Goal: Information Seeking & Learning: Learn about a topic

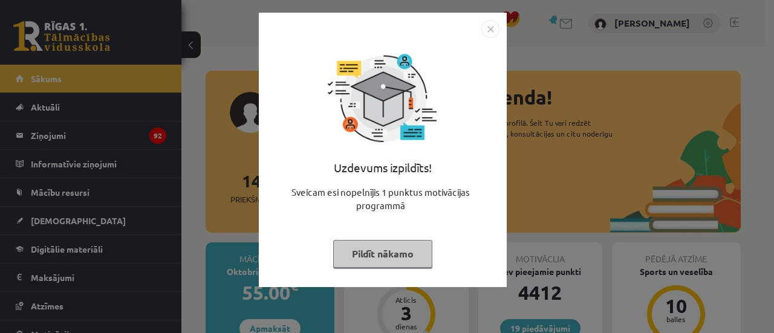
click at [381, 247] on button "Pildīt nākamo" at bounding box center [382, 254] width 99 height 28
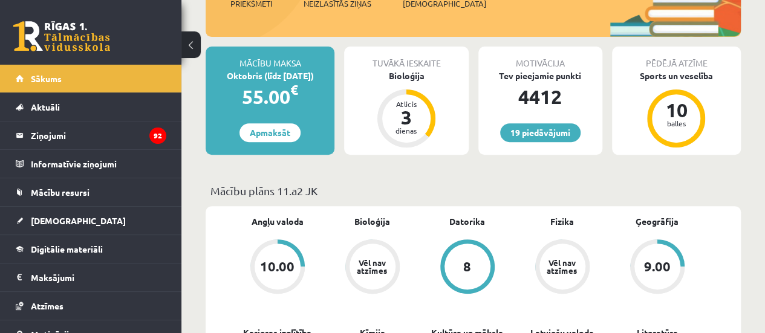
scroll to position [194, 0]
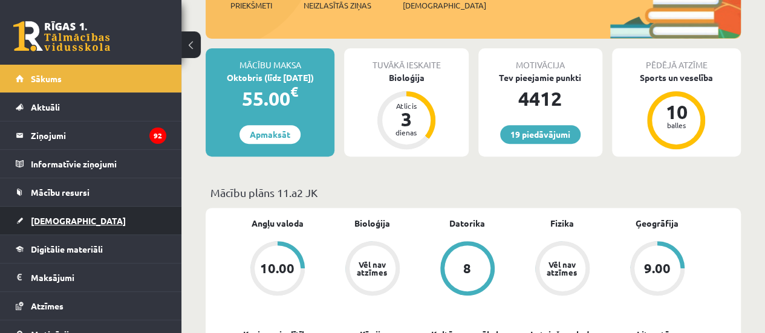
click at [56, 212] on link "[DEMOGRAPHIC_DATA]" at bounding box center [91, 221] width 151 height 28
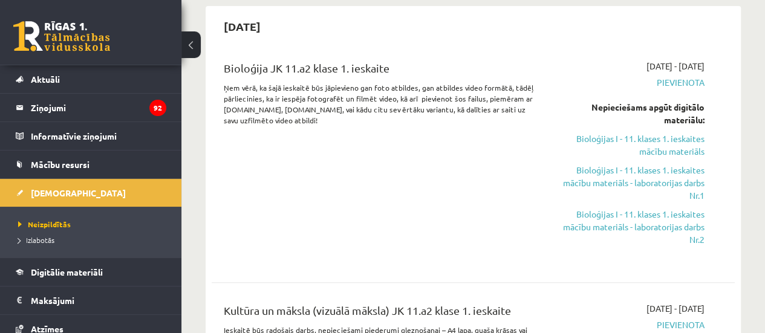
scroll to position [48, 0]
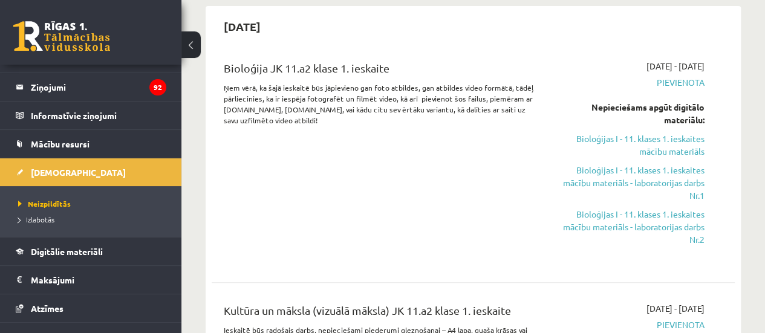
click at [341, 264] on div "Bioloģija JK 11.a2 klase 1. ieskaite Ņem vērā, ka šajā ieskaitē būs jāpievieno …" at bounding box center [473, 161] width 523 height 227
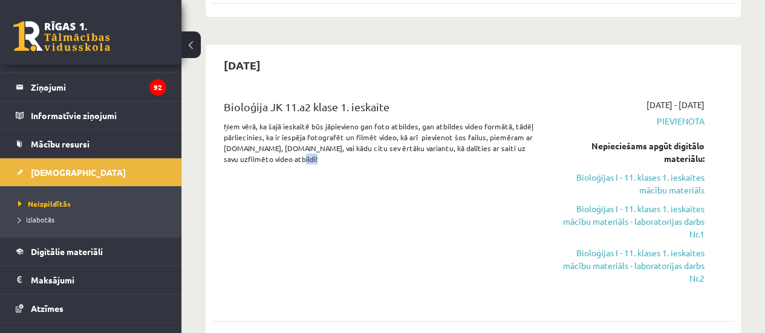
scroll to position [0, 0]
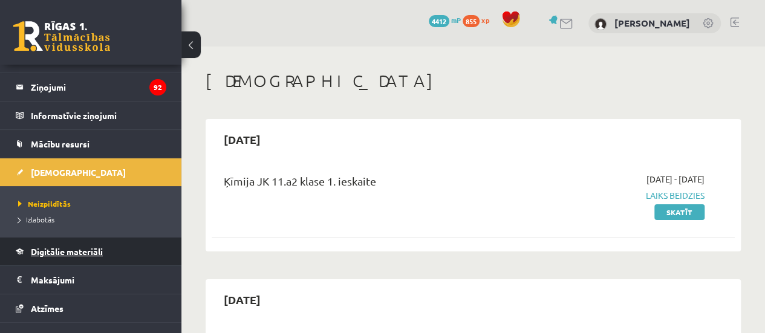
click at [77, 249] on span "Digitālie materiāli" at bounding box center [67, 251] width 72 height 11
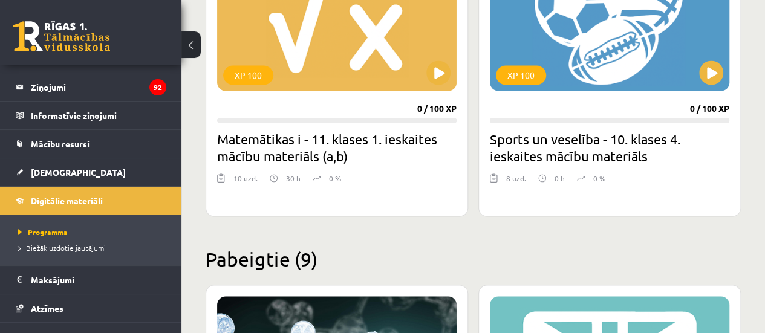
scroll to position [3452, 0]
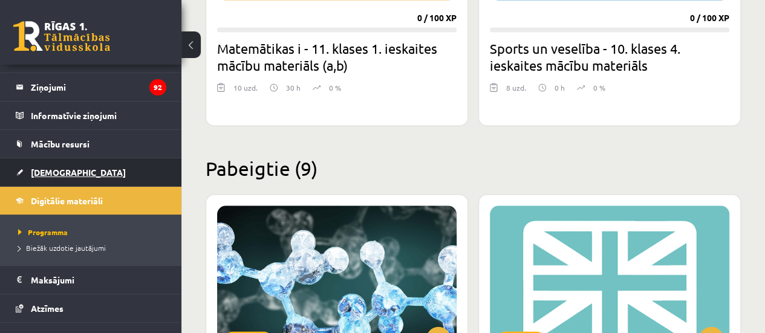
click at [79, 175] on link "[DEMOGRAPHIC_DATA]" at bounding box center [91, 173] width 151 height 28
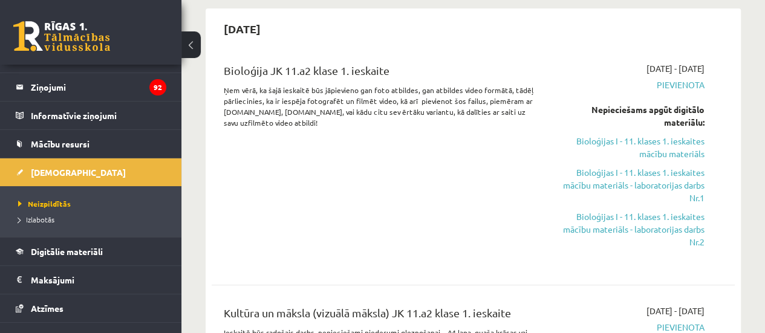
scroll to position [324, 0]
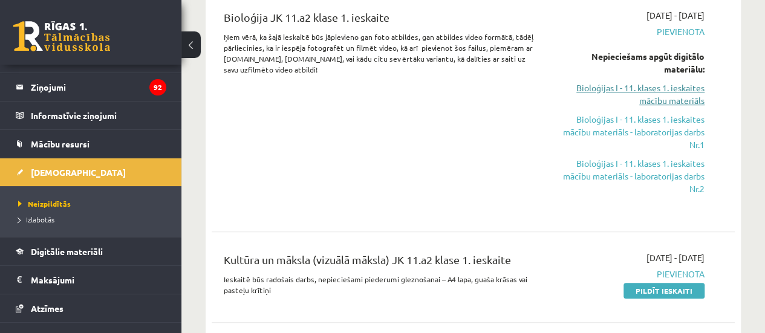
click at [667, 90] on link "Bioloģijas I - 11. klases 1. ieskaites mācību materiāls" at bounding box center [631, 94] width 148 height 25
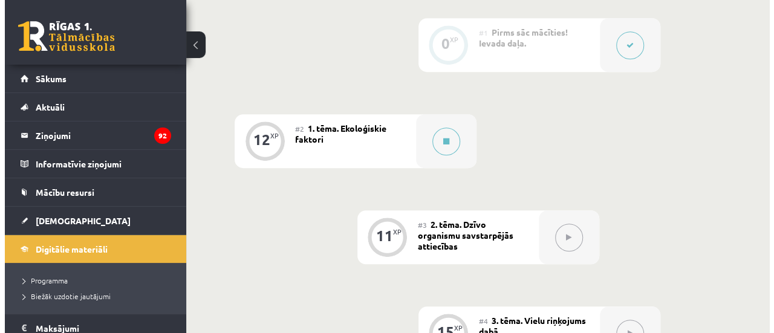
scroll to position [339, 0]
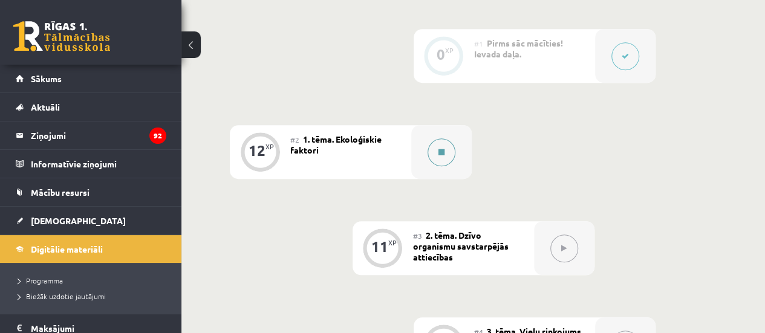
click at [448, 151] on button at bounding box center [442, 153] width 28 height 28
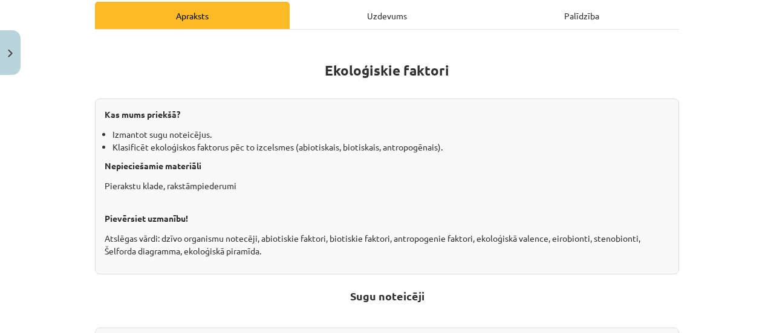
scroll to position [184, 0]
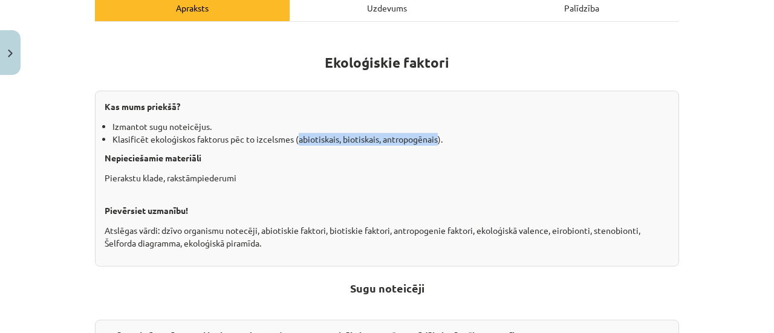
drag, startPoint x: 293, startPoint y: 136, endPoint x: 433, endPoint y: 143, distance: 139.9
click at [433, 143] on li "Klasificēt ekoloģiskos faktorus pēc to izcelsmes (abiotiskais, biotiskais, antr…" at bounding box center [391, 139] width 557 height 13
copy li "abiotiskais, biotiskais, antropogēnais"
click at [60, 79] on div "Mācību tēma: Bioloģijas i - 11. klases 1. ieskaites mācību materiāls #2 1. tēma…" at bounding box center [387, 166] width 774 height 333
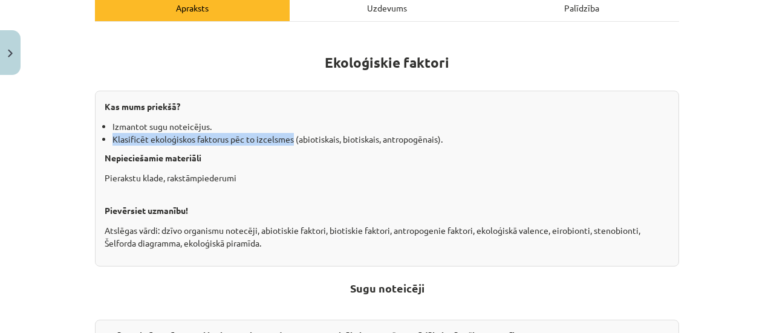
drag, startPoint x: 108, startPoint y: 136, endPoint x: 289, endPoint y: 142, distance: 181.6
click at [289, 142] on li "Klasificēt ekoloģiskos faktorus pēc to izcelsmes (abiotiskais, biotiskais, antr…" at bounding box center [391, 139] width 557 height 13
copy li "Klasificēt ekoloģiskos faktorus pēc to izcelsmes"
drag, startPoint x: 113, startPoint y: 258, endPoint x: 46, endPoint y: 277, distance: 69.3
click at [46, 277] on div "Mācību tēma: Bioloģijas i - 11. klases 1. ieskaites mācību materiāls #2 1. tēma…" at bounding box center [387, 166] width 774 height 333
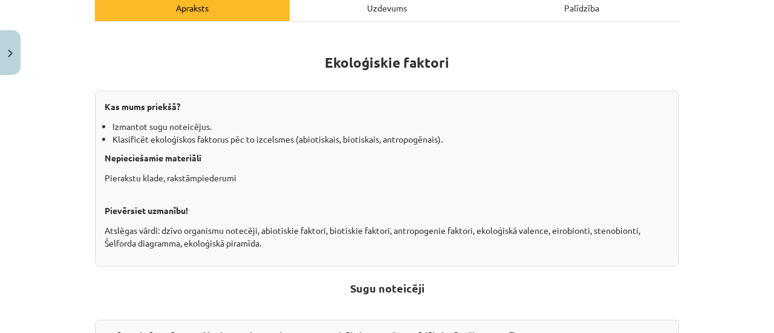
click at [46, 277] on div "Mācību tēma: Bioloģijas i - 11. klases 1. ieskaites mācību materiāls #2 1. tēma…" at bounding box center [387, 166] width 774 height 333
click at [734, 163] on div "Mācību tēma: Bioloģijas i - 11. klases 1. ieskaites mācību materiāls #2 1. tēma…" at bounding box center [387, 166] width 774 height 333
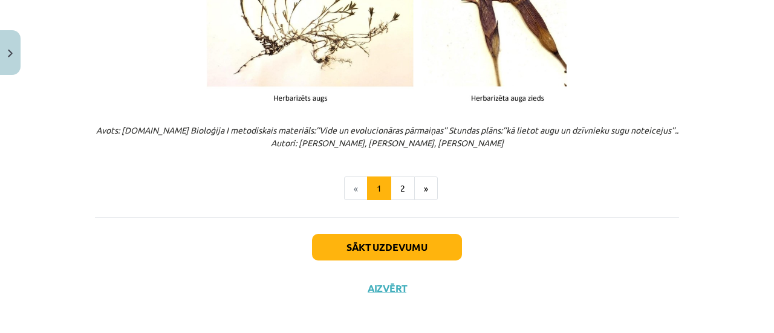
scroll to position [1638, 0]
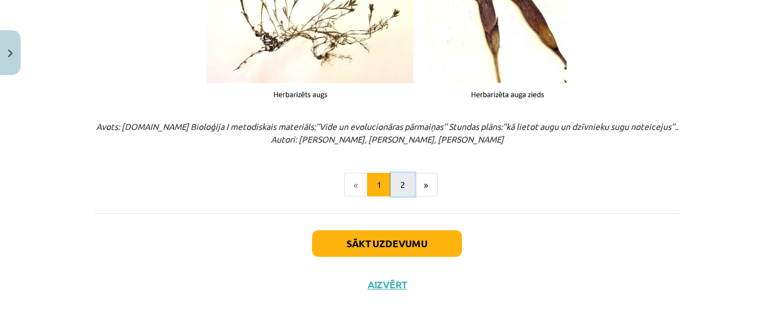
click at [402, 186] on button "2" at bounding box center [403, 185] width 24 height 24
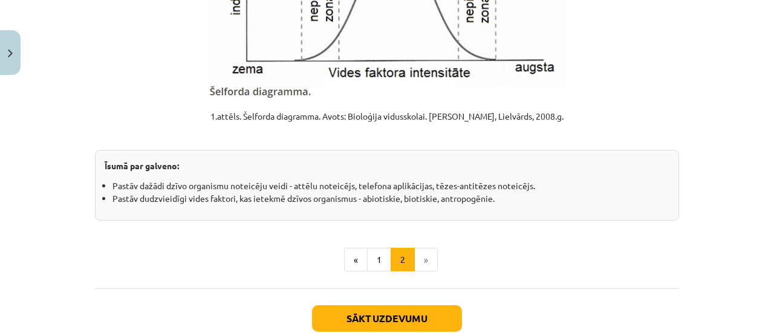
scroll to position [1627, 0]
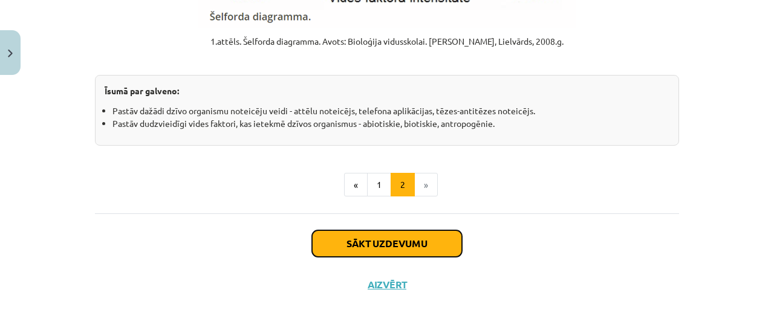
click at [384, 237] on button "Sākt uzdevumu" at bounding box center [387, 244] width 150 height 27
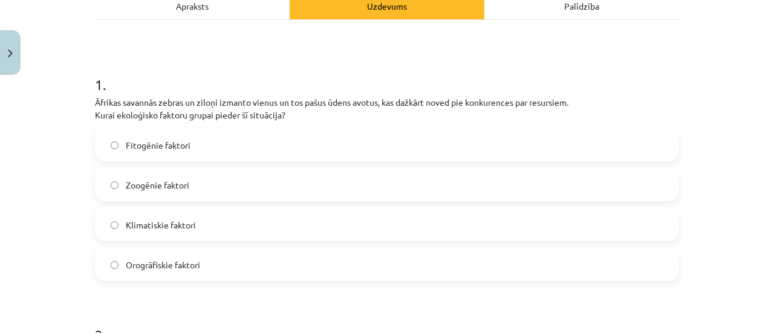
scroll to position [191, 0]
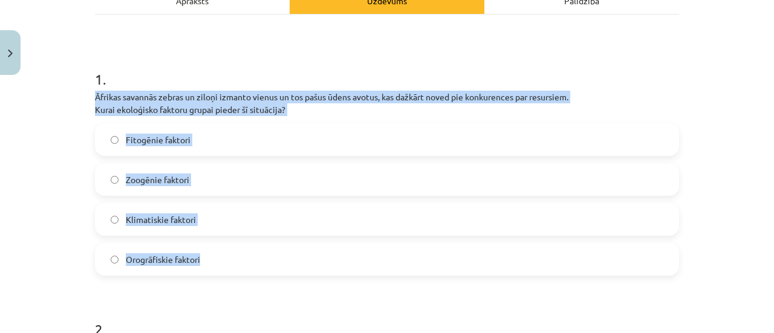
drag, startPoint x: 89, startPoint y: 94, endPoint x: 232, endPoint y: 246, distance: 208.0
copy div "Āfrikas savannās zebras un ziloņi izmanto vienus un tos pašus ūdens avotus, kas…"
click at [36, 132] on div "Mācību tēma: Bioloģijas i - 11. klases 1. ieskaites mācību materiāls #2 1. tēma…" at bounding box center [387, 166] width 774 height 333
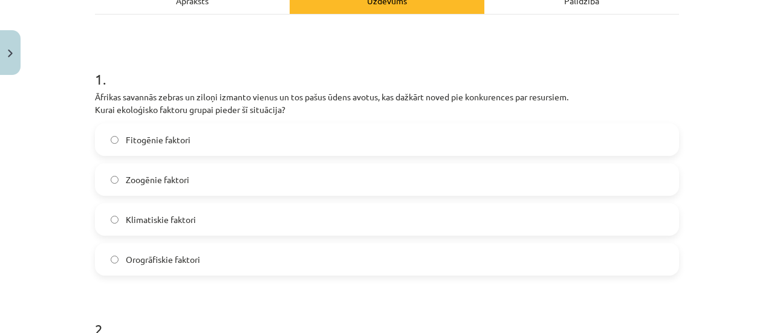
click at [149, 169] on label "Zoogēnie faktori" at bounding box center [387, 180] width 582 height 30
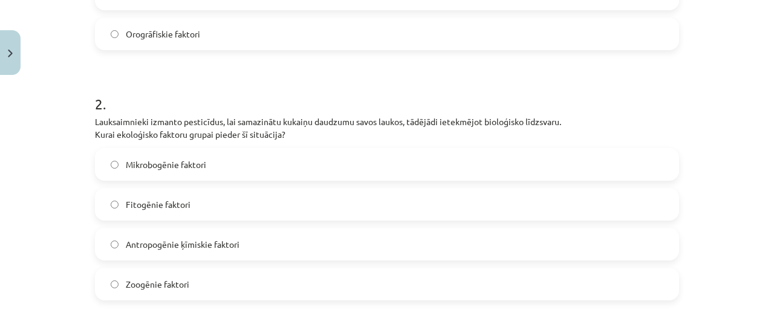
scroll to position [419, 0]
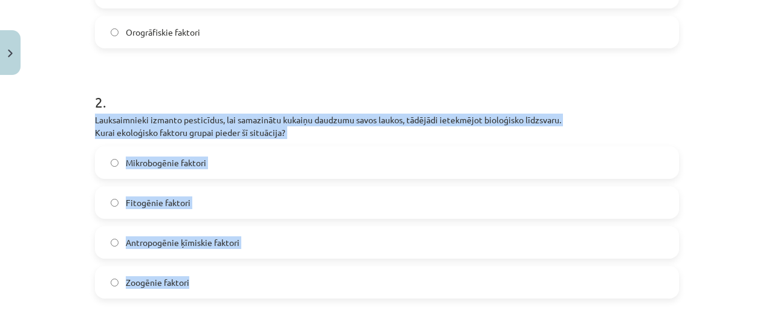
drag, startPoint x: 82, startPoint y: 117, endPoint x: 217, endPoint y: 276, distance: 208.6
click at [217, 276] on div "Mācību tēma: Bioloģijas i - 11. klases 1. ieskaites mācību materiāls #2 1. tēma…" at bounding box center [387, 166] width 774 height 333
copy div "Lauksaimnieki izmanto pesticīdus, lai samazinātu kukaiņu daudzumu savos laukos,…"
click at [25, 262] on div "Mācību tēma: Bioloģijas i - 11. klases 1. ieskaites mācību materiāls #2 1. tēma…" at bounding box center [387, 166] width 774 height 333
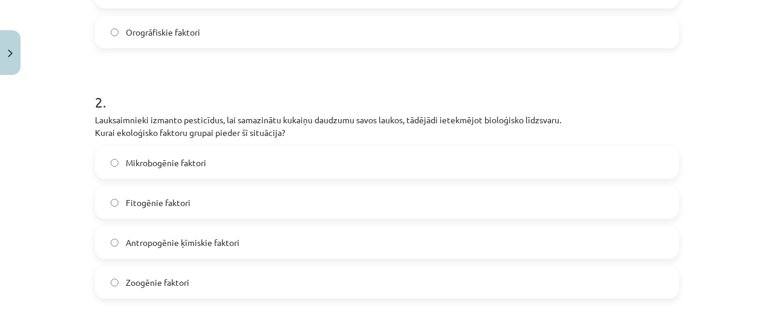
click at [231, 231] on label "Antropogēnie ķīmiskie faktori" at bounding box center [387, 242] width 582 height 30
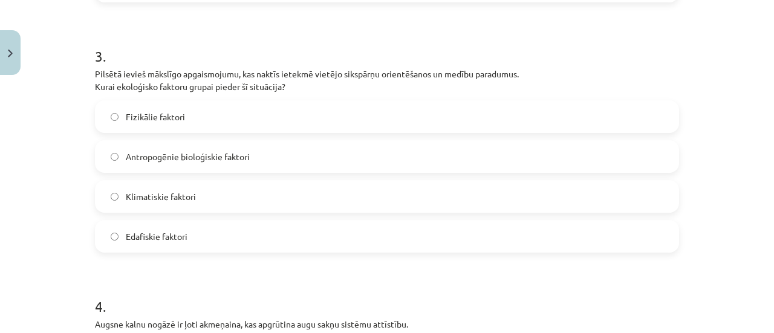
scroll to position [713, 0]
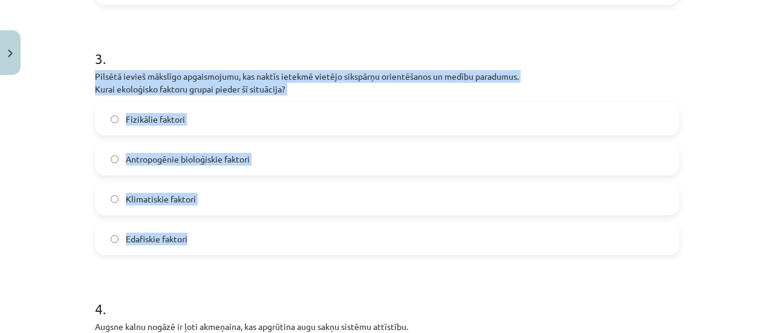
drag, startPoint x: 86, startPoint y: 70, endPoint x: 272, endPoint y: 220, distance: 238.9
copy div "Pilsētā ievieš mākslīgo apgaismojumu, kas naktīs ietekmē vietējo sikspārņu orie…"
click at [66, 164] on div "Mācību tēma: Bioloģijas i - 11. klases 1. ieskaites mācību materiāls #2 1. tēma…" at bounding box center [387, 166] width 774 height 333
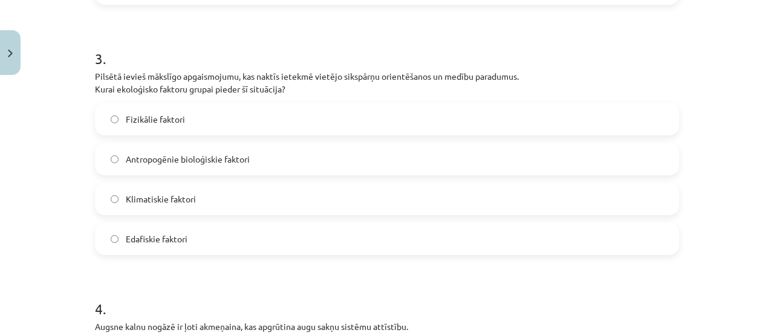
click at [147, 117] on span "Fizikālie faktori" at bounding box center [155, 119] width 59 height 13
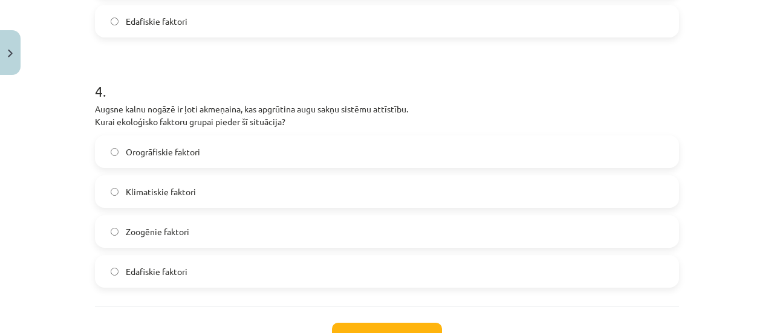
scroll to position [937, 0]
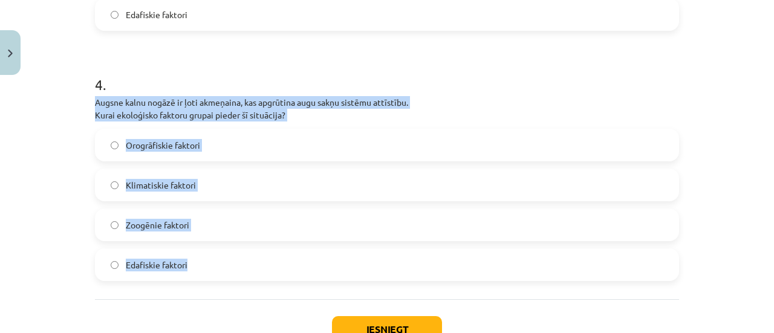
drag, startPoint x: 81, startPoint y: 99, endPoint x: 199, endPoint y: 251, distance: 192.8
click at [199, 251] on div "Mācību tēma: Bioloģijas i - 11. klases 1. ieskaites mācību materiāls #2 1. tēma…" at bounding box center [387, 166] width 774 height 333
copy div "Augsne kalnu nogāzē ir ļoti akmeņaina, kas apgrūtina augu sakņu sistēmu attīstī…"
click at [53, 129] on div "Mācību tēma: Bioloģijas i - 11. klases 1. ieskaites mācību materiāls #2 1. tēma…" at bounding box center [387, 166] width 774 height 333
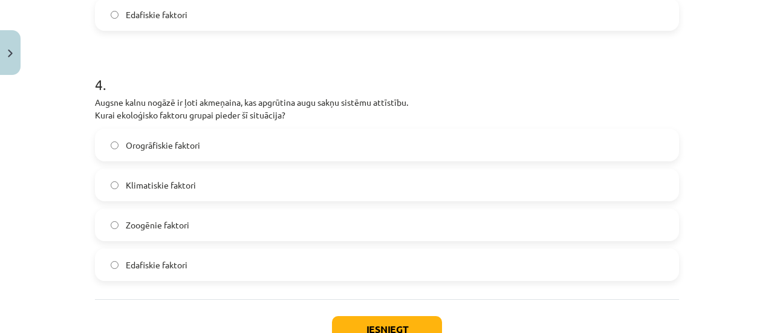
click at [217, 257] on label "Edafiskie faktori" at bounding box center [387, 265] width 582 height 30
click at [332, 322] on button "Iesniegt" at bounding box center [387, 329] width 110 height 27
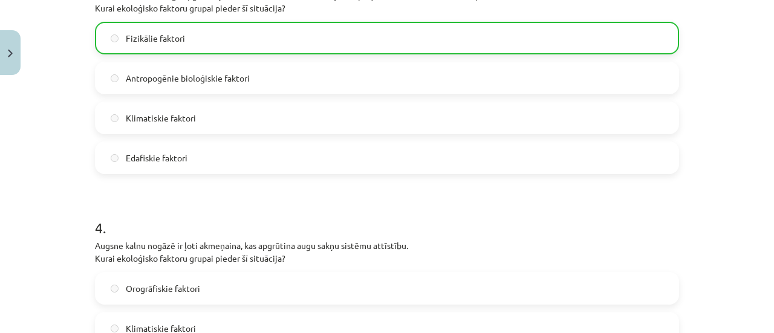
scroll to position [795, 0]
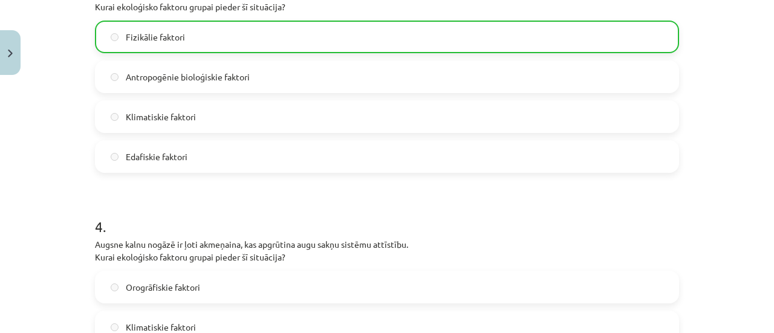
click at [753, 234] on div "Mācību tēma: Bioloģijas i - 11. klases 1. ieskaites mācību materiāls #2 1. tēma…" at bounding box center [387, 166] width 774 height 333
drag, startPoint x: 753, startPoint y: 234, endPoint x: 770, endPoint y: 230, distance: 17.9
click at [770, 230] on div "Mācību tēma: Bioloģijas i - 11. klases 1. ieskaites mācību materiāls #2 1. tēma…" at bounding box center [387, 166] width 774 height 333
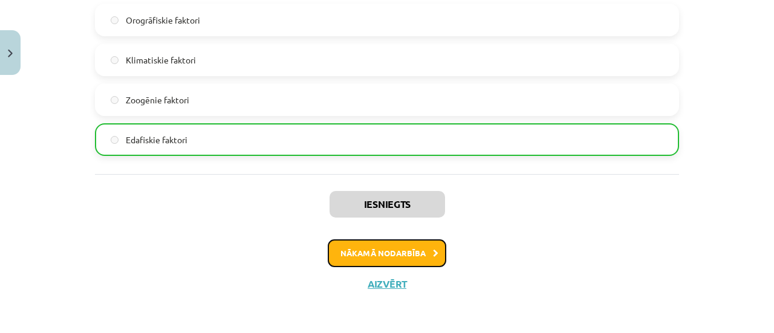
click at [419, 263] on button "Nākamā nodarbība" at bounding box center [387, 254] width 119 height 28
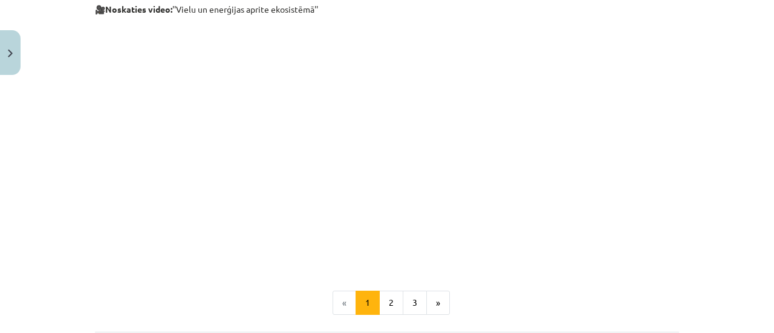
scroll to position [525, 0]
click at [394, 302] on button "2" at bounding box center [391, 304] width 24 height 24
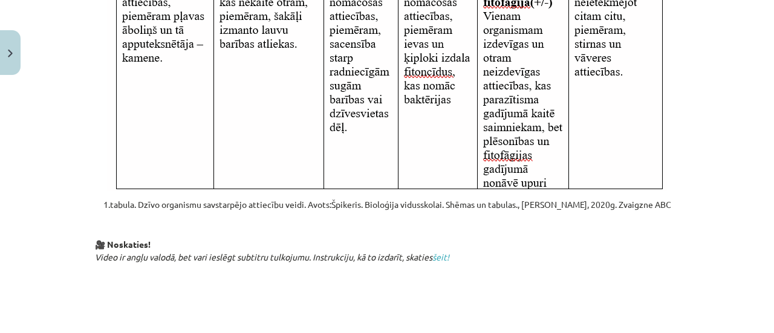
scroll to position [837, 0]
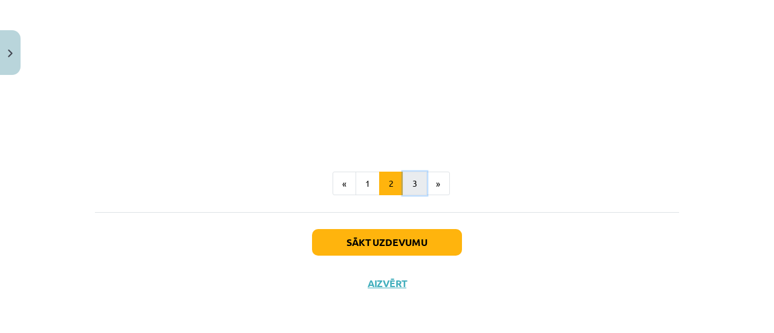
click at [407, 180] on button "3" at bounding box center [415, 184] width 24 height 24
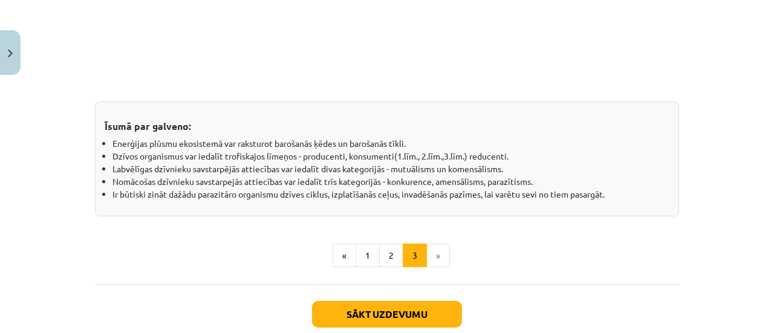
scroll to position [1096, 0]
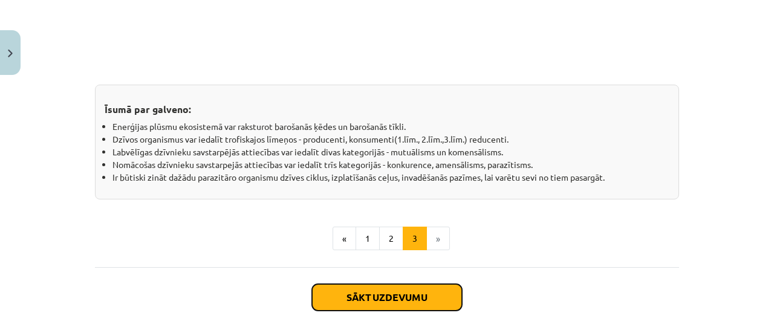
click at [387, 299] on button "Sākt uzdevumu" at bounding box center [387, 297] width 150 height 27
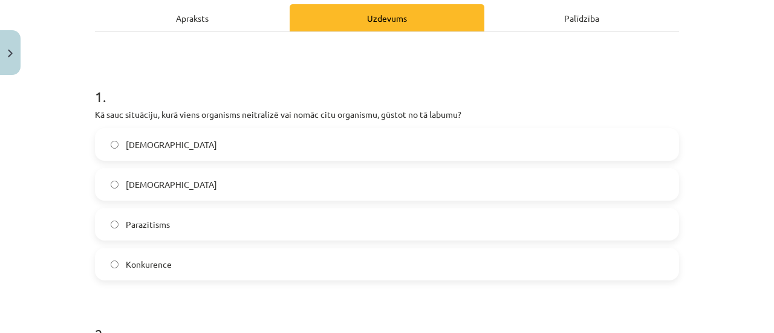
scroll to position [175, 0]
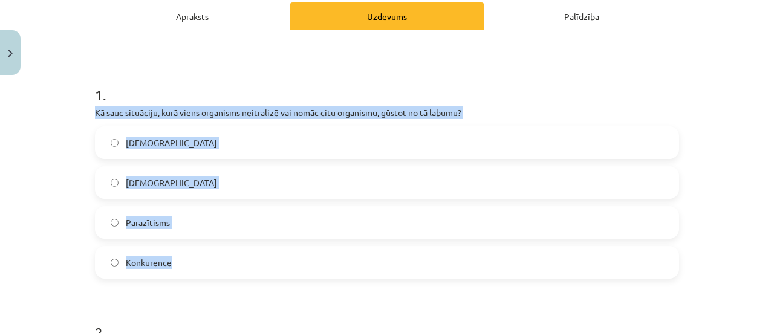
drag, startPoint x: 87, startPoint y: 109, endPoint x: 191, endPoint y: 253, distance: 177.8
copy div "Kā sauc situāciju, kurā viens organisms neitralizē vai nomāc citu organismu, gū…"
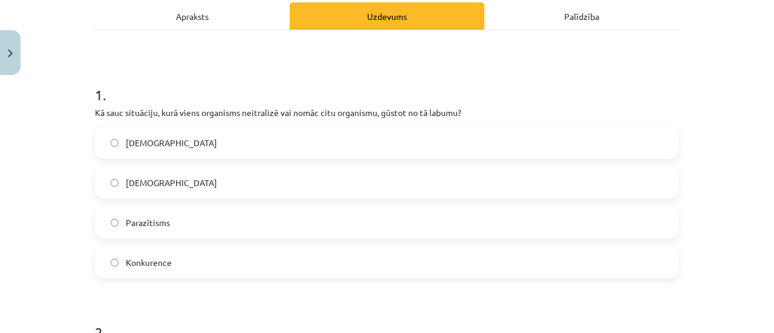
click at [71, 97] on div "Mācību tēma: Bioloģijas i - 11. klases 1. ieskaites mācību materiāls #3 2. tēma…" at bounding box center [387, 166] width 774 height 333
click at [162, 235] on label "Parazītisms" at bounding box center [387, 223] width 582 height 30
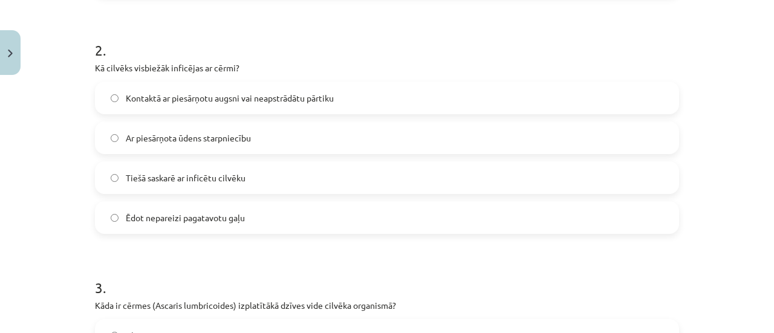
scroll to position [469, 0]
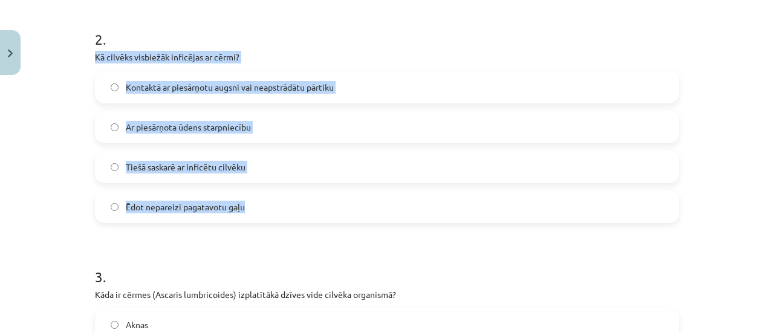
drag, startPoint x: 87, startPoint y: 50, endPoint x: 299, endPoint y: 204, distance: 262.1
copy div "Kā cilvēks visbiežāk inficējas ar cērmi? Kontaktā ar piesārņotu augsni vai neap…"
click at [41, 111] on div "Mācību tēma: Bioloģijas i - 11. klases 1. ieskaites mācību materiāls #3 2. tēma…" at bounding box center [387, 166] width 774 height 333
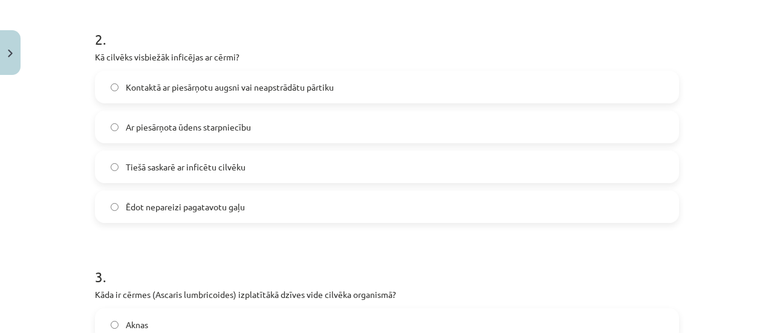
click at [191, 77] on label "Kontaktā ar piesārņotu augsni vai neapstrādātu pārtiku" at bounding box center [387, 87] width 582 height 30
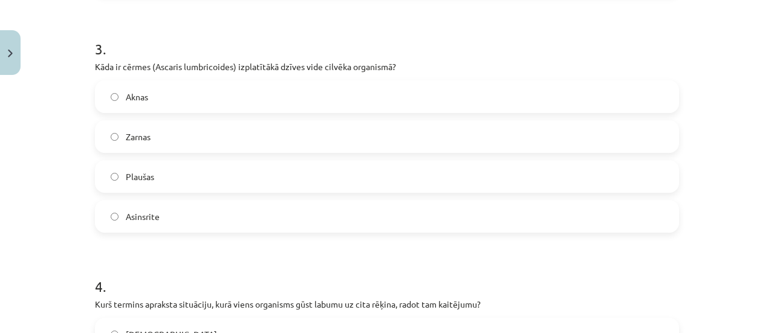
scroll to position [715, 0]
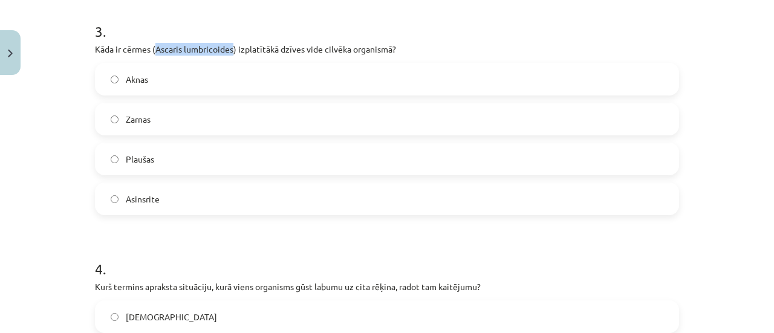
drag, startPoint x: 151, startPoint y: 50, endPoint x: 230, endPoint y: 51, distance: 78.7
click at [230, 51] on p "Kāda ir cērmes (Ascaris lumbricoides) izplatītākā dzīves vide cilvēka organismā?" at bounding box center [387, 49] width 584 height 13
copy p "Ascaris lumbricoides"
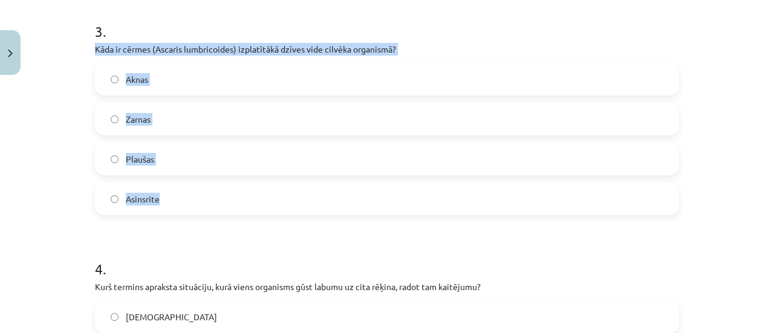
drag, startPoint x: 85, startPoint y: 45, endPoint x: 237, endPoint y: 191, distance: 210.1
copy div "Kāda ir cērmes (Ascaris lumbricoides) izplatītākā dzīves vide cilvēka organismā…"
click at [50, 168] on div "Mācību tēma: Bioloģijas i - 11. klases 1. ieskaites mācību materiāls #3 2. tēma…" at bounding box center [387, 166] width 774 height 333
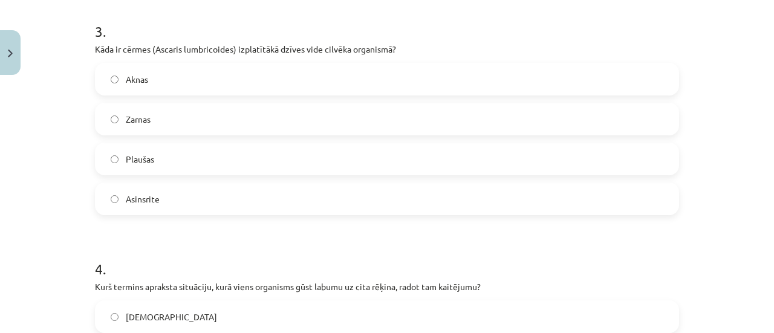
click at [154, 119] on label "Zarnas" at bounding box center [387, 119] width 582 height 30
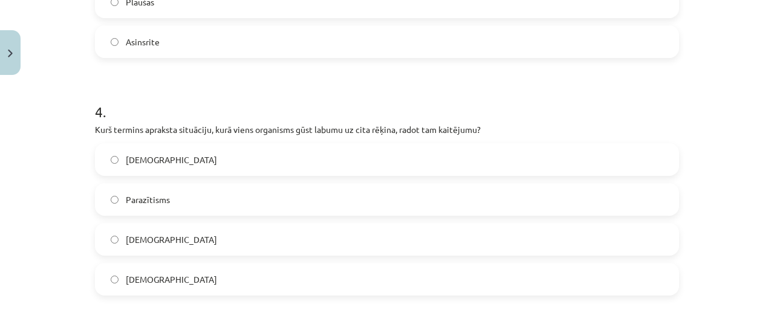
scroll to position [928, 0]
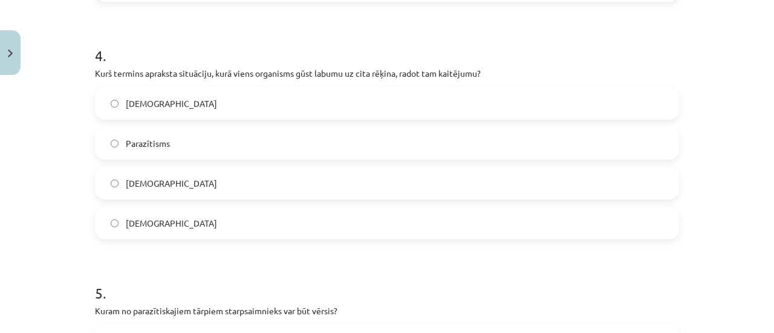
click at [230, 125] on div "Komensālisms Parazītisms Amensālisms Mutuālisms" at bounding box center [387, 163] width 584 height 152
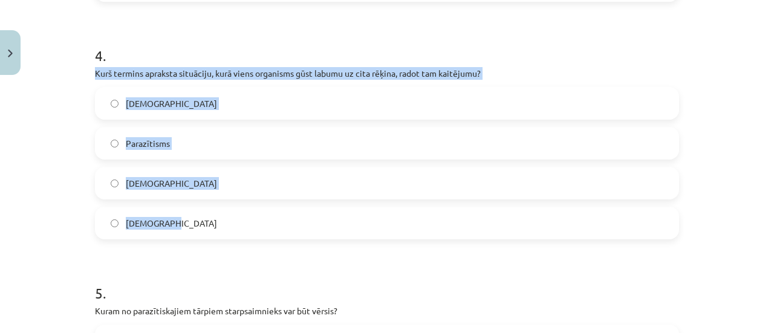
drag, startPoint x: 75, startPoint y: 68, endPoint x: 302, endPoint y: 224, distance: 275.9
click at [302, 224] on div "Mācību tēma: Bioloģijas i - 11. klases 1. ieskaites mācību materiāls #3 2. tēma…" at bounding box center [387, 166] width 774 height 333
click at [27, 169] on div "Mācību tēma: Bioloģijas i - 11. klases 1. ieskaites mācību materiāls #3 2. tēma…" at bounding box center [387, 166] width 774 height 333
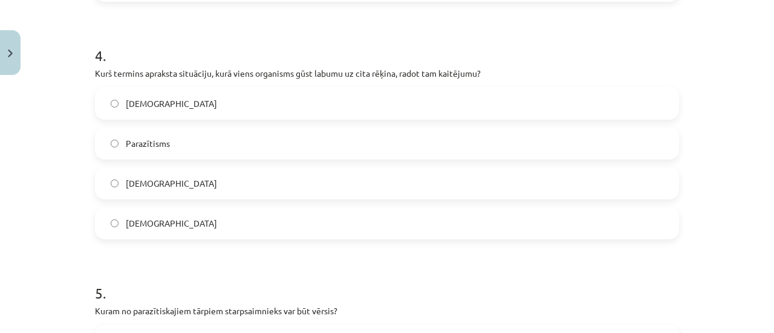
click at [157, 152] on label "Parazītisms" at bounding box center [387, 143] width 582 height 30
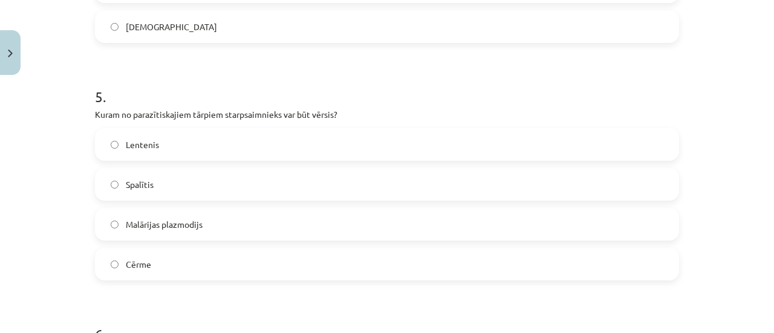
scroll to position [1128, 0]
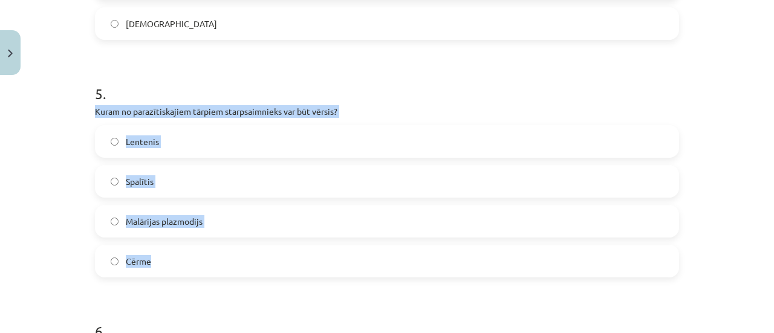
drag, startPoint x: 87, startPoint y: 102, endPoint x: 177, endPoint y: 261, distance: 182.6
click at [177, 261] on div "11 XP Saņemsi Grūts 101 pilda Apraksts Uzdevums Palīdzība 1 . Kā sauc situāciju…" at bounding box center [387, 265] width 599 height 2624
click at [18, 180] on div "Mācību tēma: Bioloģijas i - 11. klases 1. ieskaites mācību materiāls #3 2. tēma…" at bounding box center [387, 166] width 774 height 333
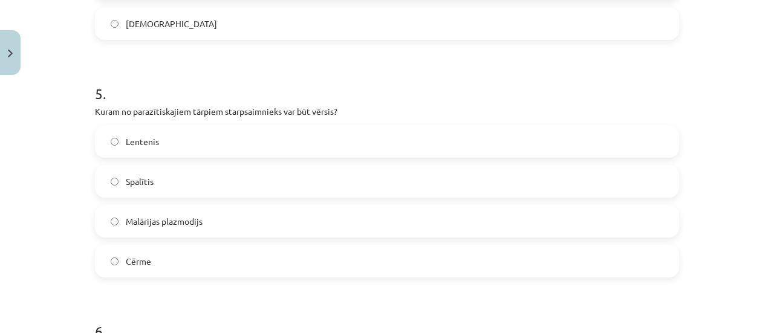
click at [137, 182] on span "Spalītis" at bounding box center [140, 181] width 28 height 13
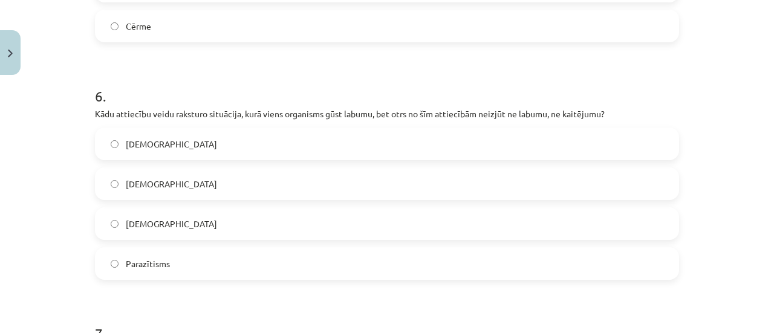
scroll to position [1370, 0]
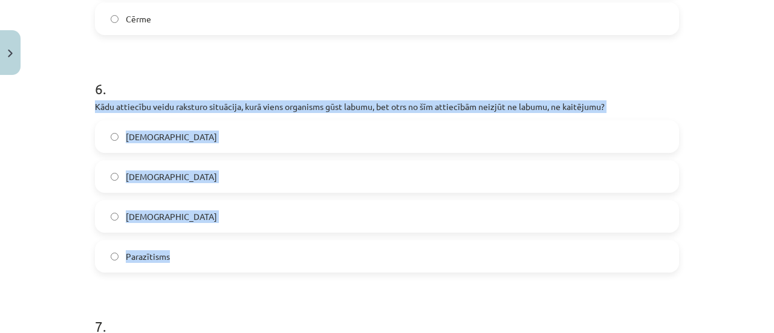
drag, startPoint x: 87, startPoint y: 105, endPoint x: 218, endPoint y: 243, distance: 190.0
click at [218, 243] on div "11 XP Saņemsi Grūts 101 pilda Apraksts Uzdevums Palīdzība 1 . Kā sauc situāciju…" at bounding box center [387, 22] width 599 height 2624
click at [36, 137] on div "Mācību tēma: Bioloģijas i - 11. klases 1. ieskaites mācību materiāls #3 2. tēma…" at bounding box center [387, 166] width 774 height 333
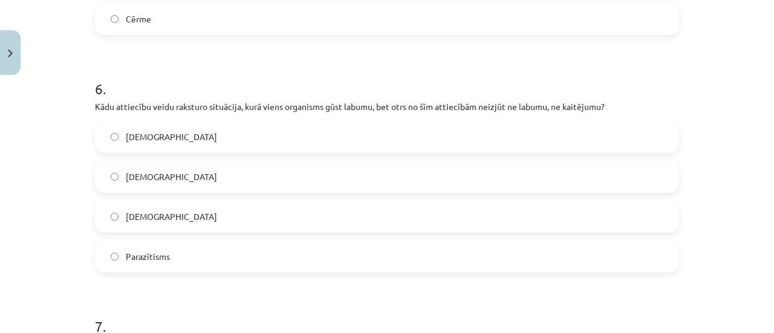
click at [149, 166] on label "Komensālisms" at bounding box center [387, 177] width 582 height 30
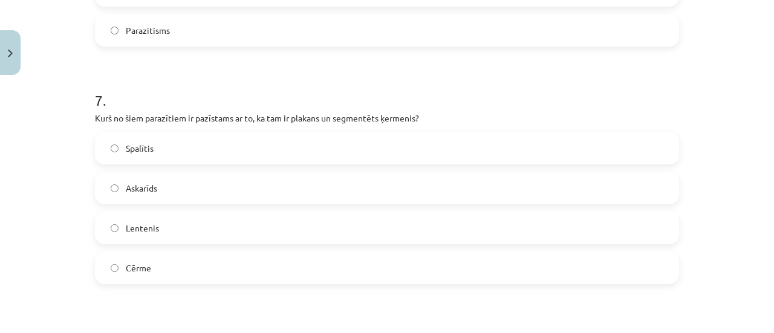
scroll to position [1593, 0]
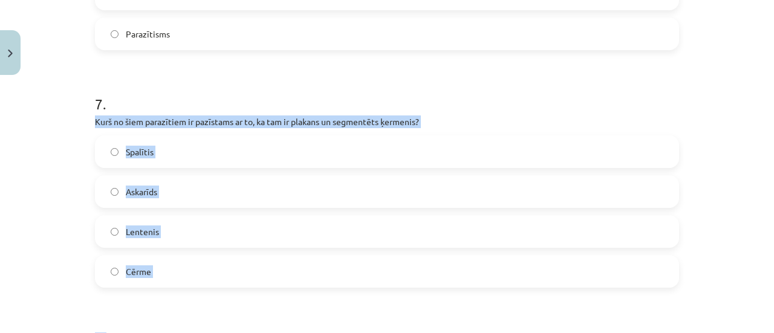
drag, startPoint x: 88, startPoint y: 118, endPoint x: 165, endPoint y: 299, distance: 196.9
click at [77, 141] on div "Mācību tēma: Bioloģijas i - 11. klases 1. ieskaites mācību materiāls #3 2. tēma…" at bounding box center [387, 166] width 774 height 333
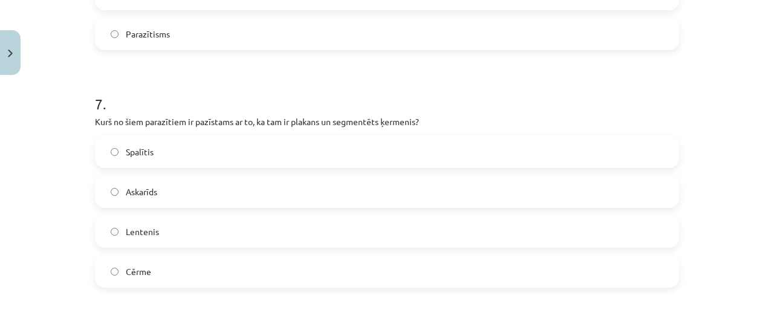
click at [131, 142] on label "Spalītis" at bounding box center [387, 152] width 582 height 30
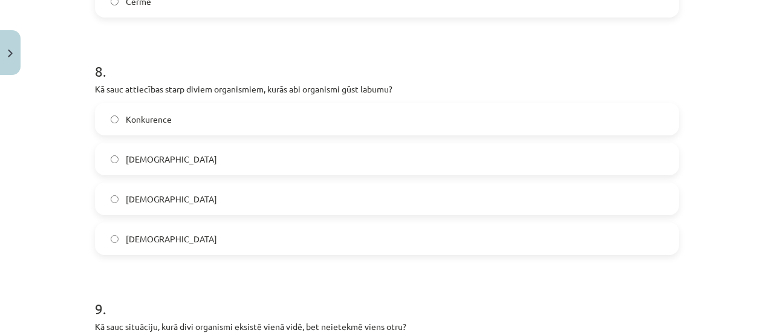
scroll to position [1832, 0]
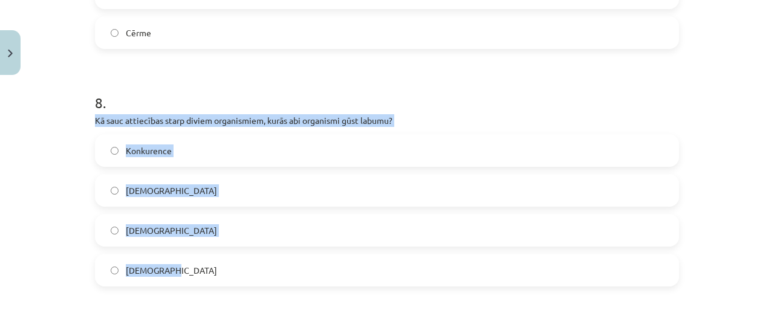
drag, startPoint x: 87, startPoint y: 119, endPoint x: 209, endPoint y: 278, distance: 200.5
click at [35, 137] on div "Mācību tēma: Bioloģijas i - 11. klases 1. ieskaites mācību materiāls #3 2. tēma…" at bounding box center [387, 166] width 774 height 333
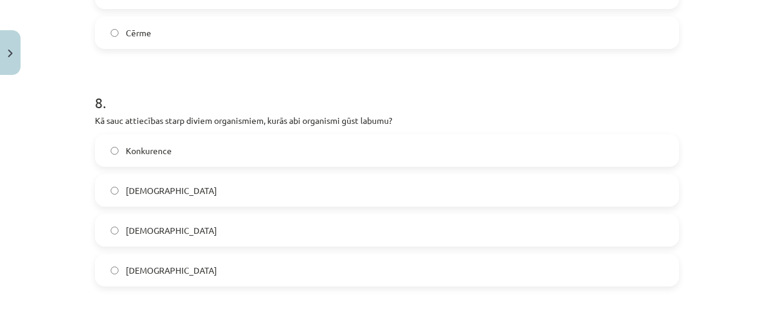
click at [156, 268] on span "Mutuālisms" at bounding box center [171, 270] width 91 height 13
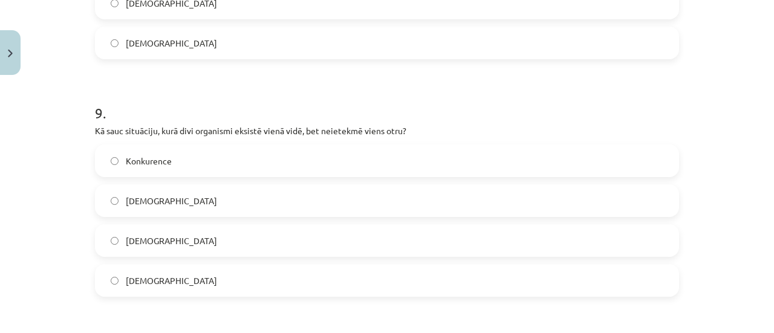
scroll to position [2081, 0]
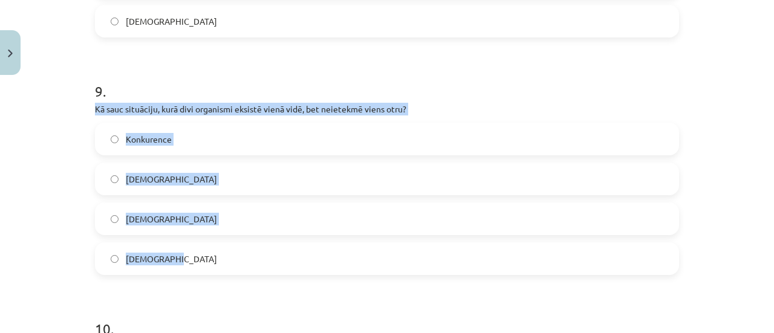
drag, startPoint x: 88, startPoint y: 108, endPoint x: 217, endPoint y: 269, distance: 206.1
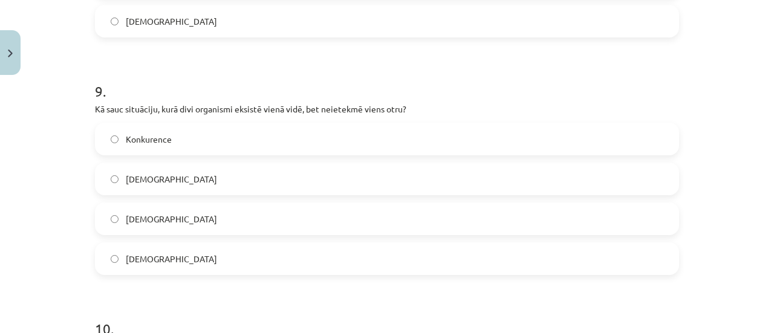
click at [60, 79] on div "Mācību tēma: Bioloģijas i - 11. klases 1. ieskaites mācību materiāls #3 2. tēma…" at bounding box center [387, 166] width 774 height 333
click at [161, 258] on span "Neitrālisms" at bounding box center [171, 259] width 91 height 13
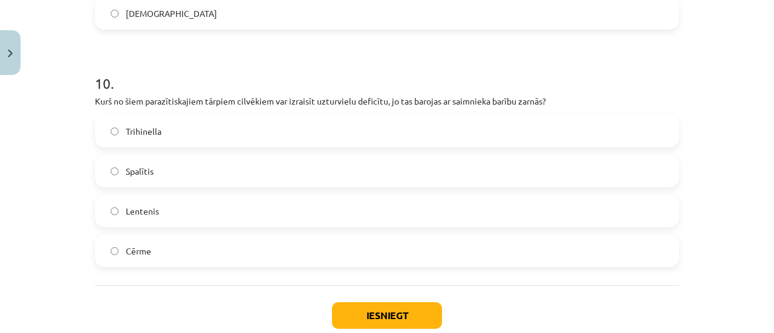
scroll to position [2348, 0]
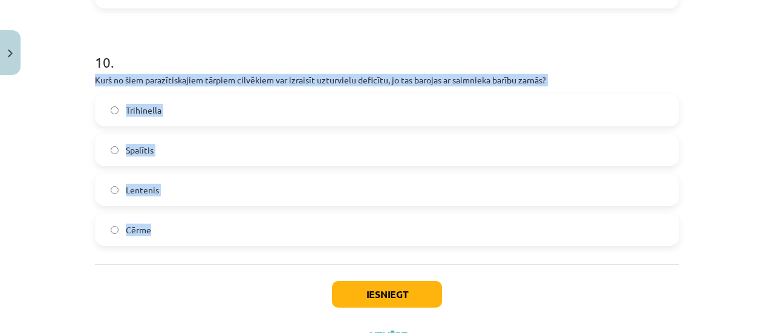
drag, startPoint x: 90, startPoint y: 77, endPoint x: 233, endPoint y: 232, distance: 210.6
click at [54, 136] on div "Mācību tēma: Bioloģijas i - 11. klases 1. ieskaites mācību materiāls #3 2. tēma…" at bounding box center [387, 166] width 774 height 333
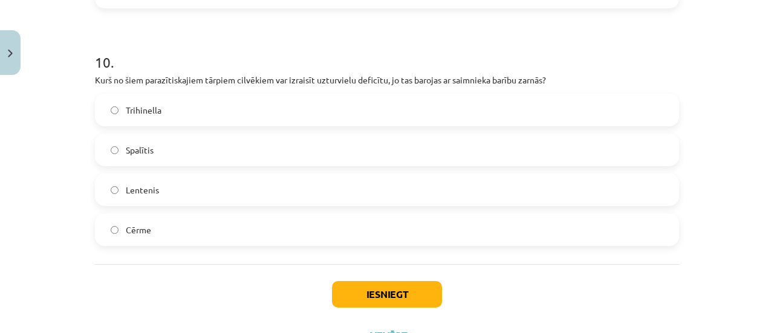
click at [157, 140] on label "Spalītis" at bounding box center [387, 150] width 582 height 30
click at [391, 293] on button "Iesniegt" at bounding box center [387, 294] width 110 height 27
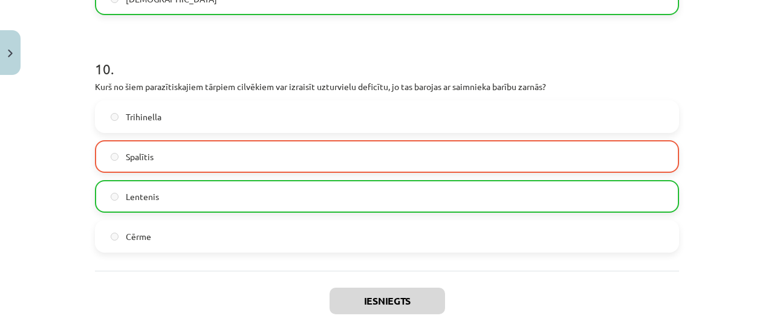
scroll to position [2438, 0]
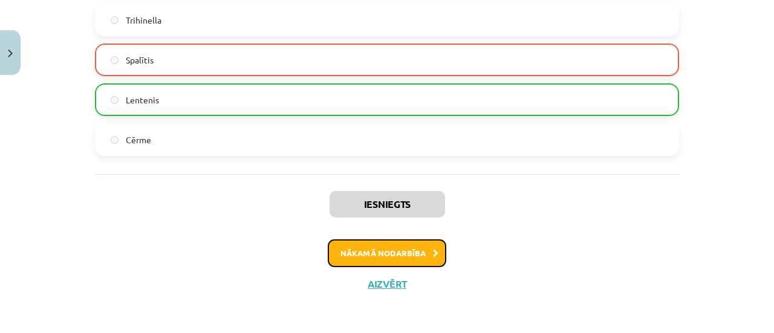
click at [353, 258] on button "Nākamā nodarbība" at bounding box center [387, 254] width 119 height 28
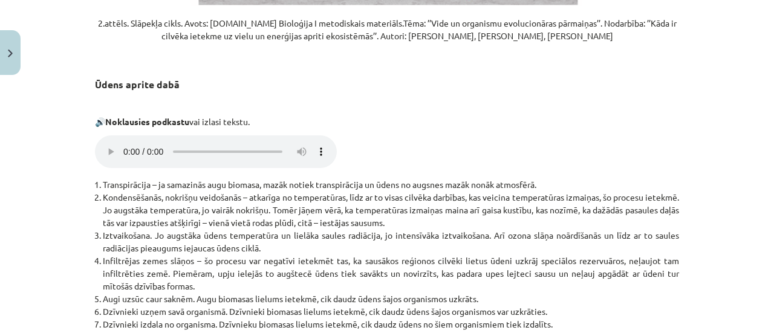
scroll to position [2581, 0]
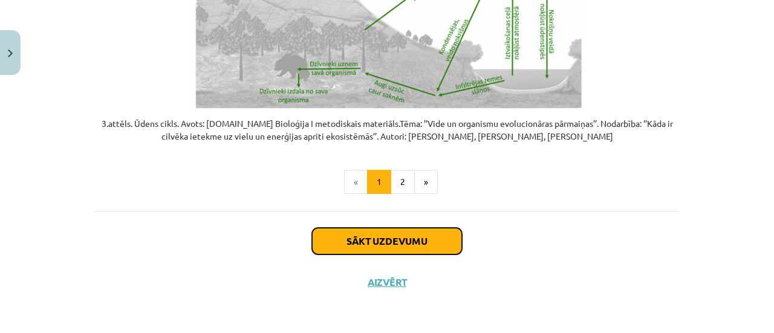
click at [417, 243] on button "Sākt uzdevumu" at bounding box center [387, 241] width 150 height 27
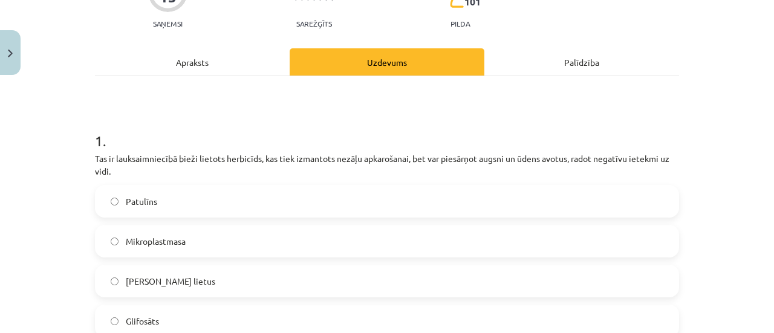
scroll to position [151, 0]
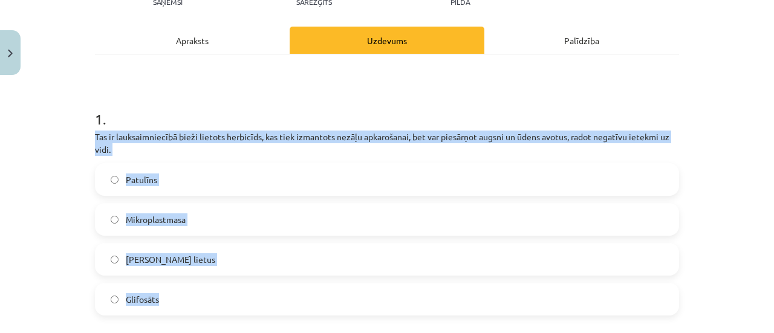
drag, startPoint x: 91, startPoint y: 133, endPoint x: 190, endPoint y: 292, distance: 187.0
click at [190, 292] on div "1 . Tas ir lauksaimniecībā bieži lietots herbicīds, kas tiek izmantots nezāļu a…" at bounding box center [387, 203] width 584 height 226
click at [51, 133] on div "Mācību tēma: Bioloģijas i - 11. klases 1. ieskaites mācību materiāls #4 3. tēma…" at bounding box center [387, 166] width 774 height 333
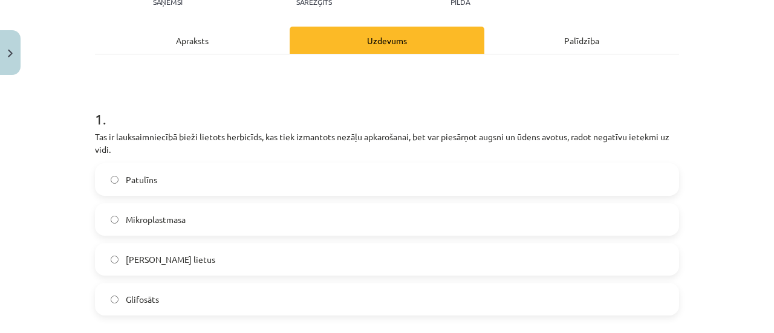
click at [194, 292] on label "Glifosāts" at bounding box center [387, 299] width 582 height 30
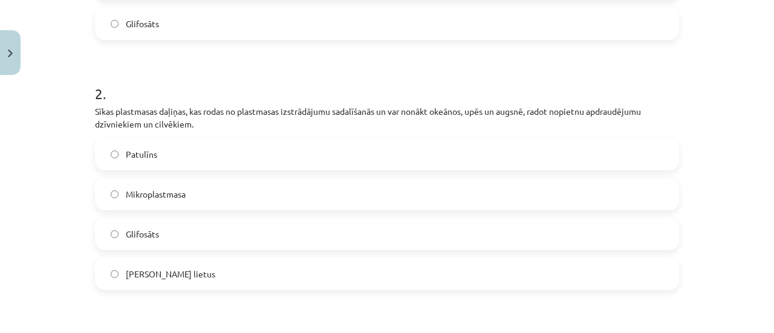
scroll to position [462, 0]
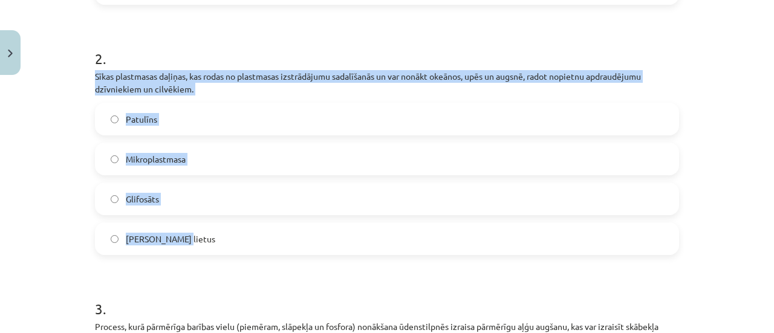
drag, startPoint x: 85, startPoint y: 67, endPoint x: 235, endPoint y: 234, distance: 224.0
click at [62, 90] on div "Mācību tēma: Bioloģijas i - 11. klases 1. ieskaites mācību materiāls #4 3. tēma…" at bounding box center [387, 166] width 774 height 333
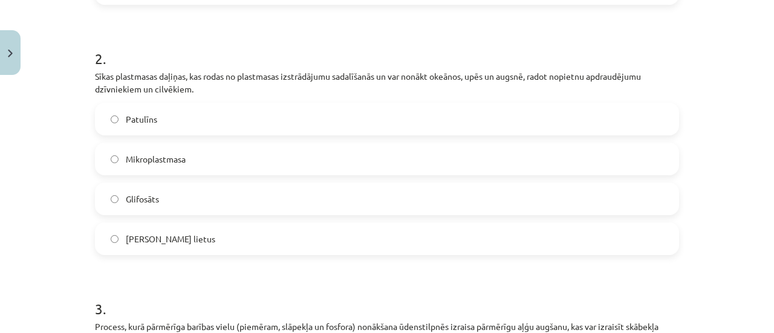
click at [178, 153] on span "Mikroplastmasa" at bounding box center [156, 159] width 60 height 13
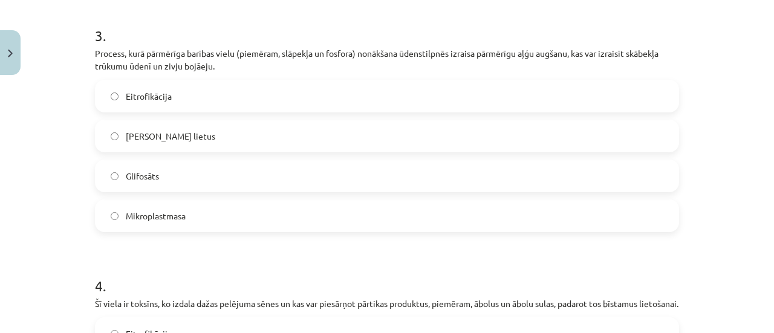
scroll to position [748, 0]
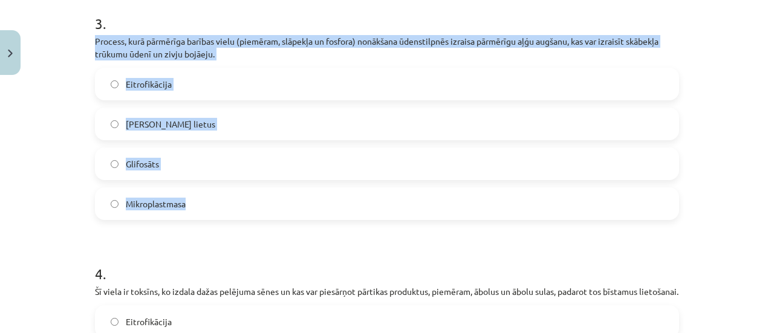
drag, startPoint x: 88, startPoint y: 38, endPoint x: 224, endPoint y: 210, distance: 219.2
click at [224, 210] on div "15 XP Saņemsi Sarežģīts 101 pilda Apraksts Uzdevums Palīdzība 1 . Tas ir lauksa…" at bounding box center [387, 69] width 599 height 1473
click at [47, 106] on div "Mācību tēma: Bioloģijas i - 11. klases 1. ieskaites mācību materiāls #4 3. tēma…" at bounding box center [387, 166] width 774 height 333
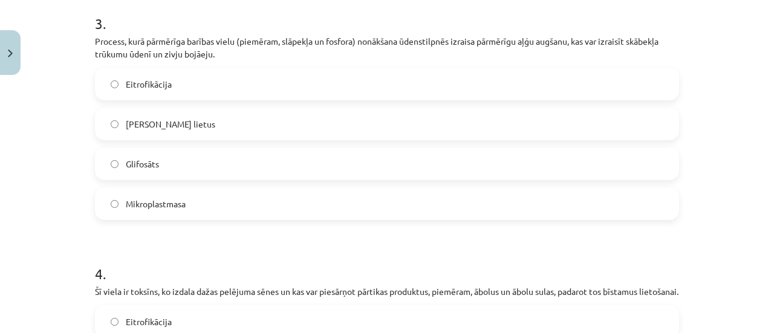
click at [150, 91] on label "Eitrofikācija" at bounding box center [387, 84] width 582 height 30
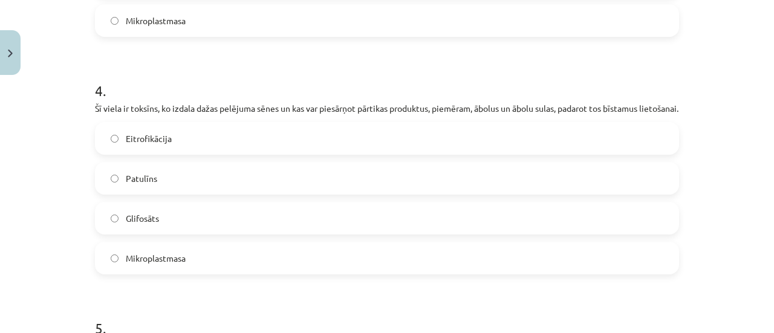
scroll to position [939, 0]
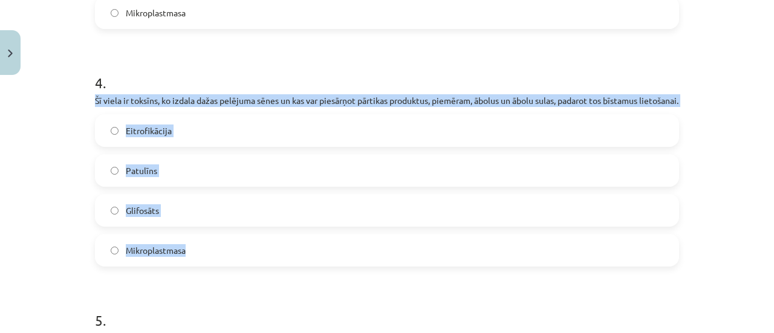
drag, startPoint x: 81, startPoint y: 96, endPoint x: 201, endPoint y: 252, distance: 197.2
click at [201, 252] on div "Mācību tēma: Bioloģijas i - 11. klases 1. ieskaites mācību materiāls #4 3. tēma…" at bounding box center [387, 166] width 774 height 333
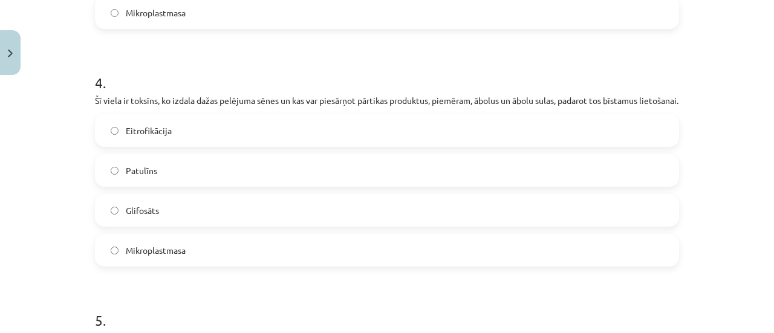
click at [31, 88] on div "Mācību tēma: Bioloģijas i - 11. klases 1. ieskaites mācību materiāls #4 3. tēma…" at bounding box center [387, 166] width 774 height 333
click at [173, 178] on label "Patulīns" at bounding box center [387, 170] width 582 height 30
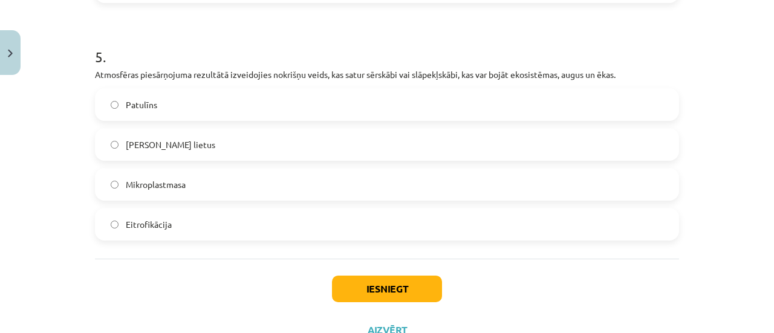
scroll to position [1223, 0]
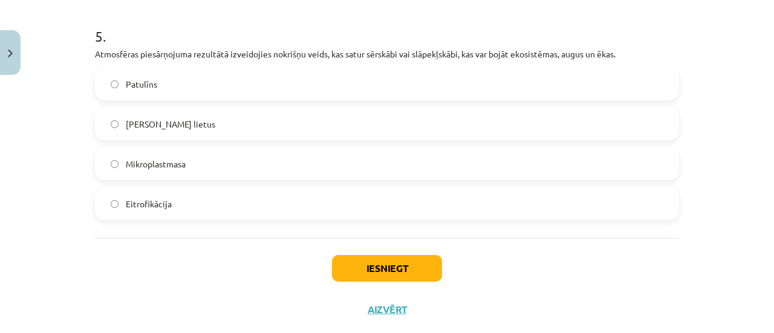
click at [371, 126] on label "Skābais lietus" at bounding box center [387, 124] width 582 height 30
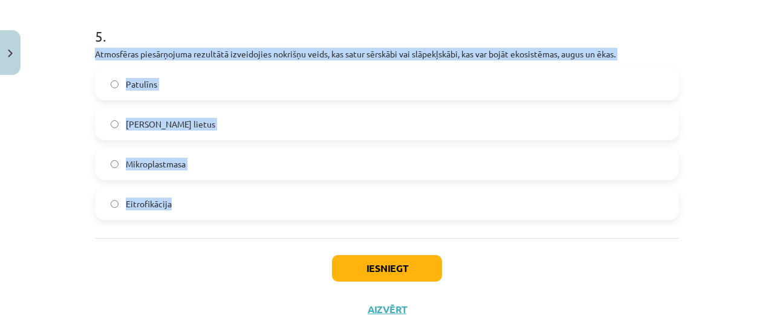
drag, startPoint x: 87, startPoint y: 64, endPoint x: 189, endPoint y: 248, distance: 211.0
click at [38, 106] on div "Mācību tēma: Bioloģijas i - 11. klases 1. ieskaites mācību materiāls #4 3. tēma…" at bounding box center [387, 166] width 774 height 333
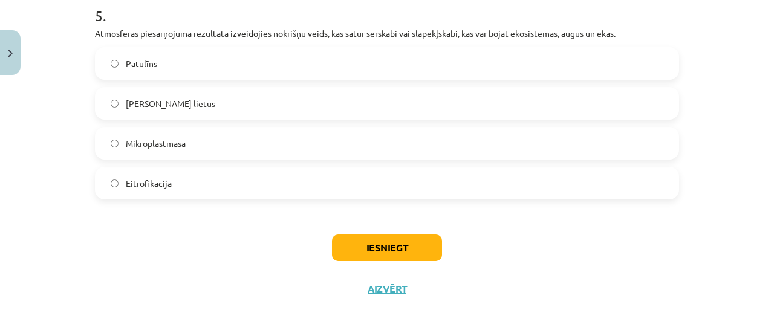
scroll to position [1262, 0]
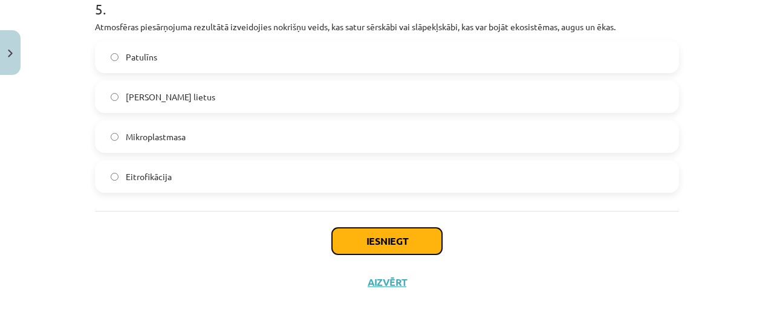
click at [367, 249] on button "Iesniegt" at bounding box center [387, 241] width 110 height 27
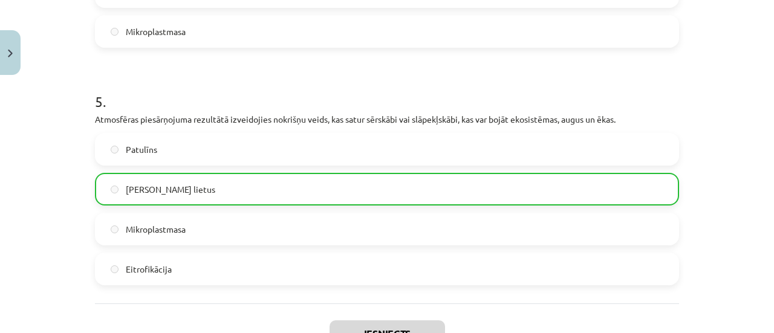
scroll to position [1300, 0]
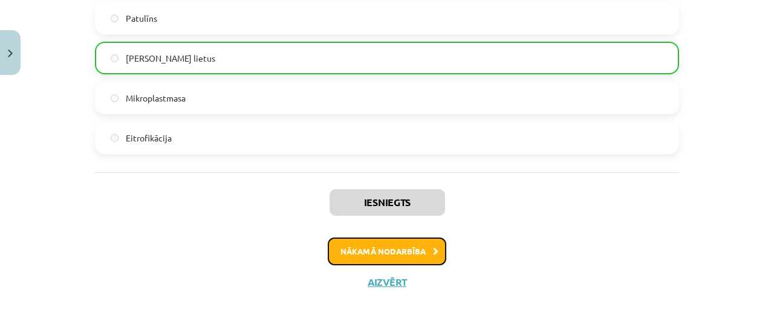
click at [420, 260] on button "Nākamā nodarbība" at bounding box center [387, 252] width 119 height 28
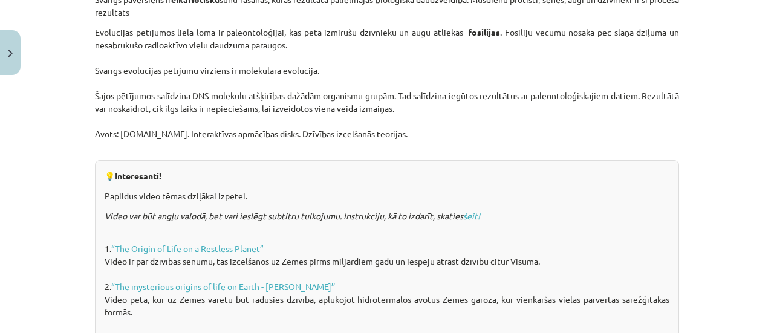
scroll to position [684, 0]
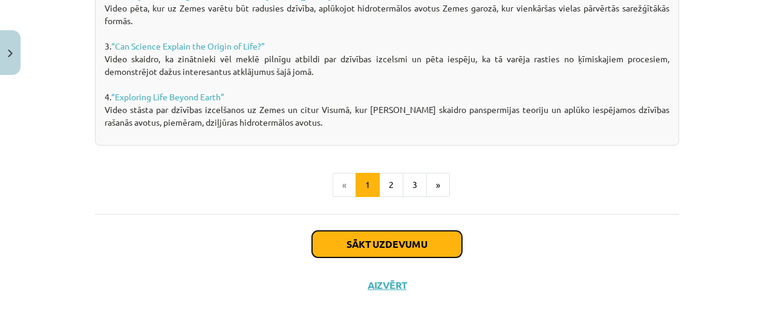
click at [407, 246] on button "Sākt uzdevumu" at bounding box center [387, 244] width 150 height 27
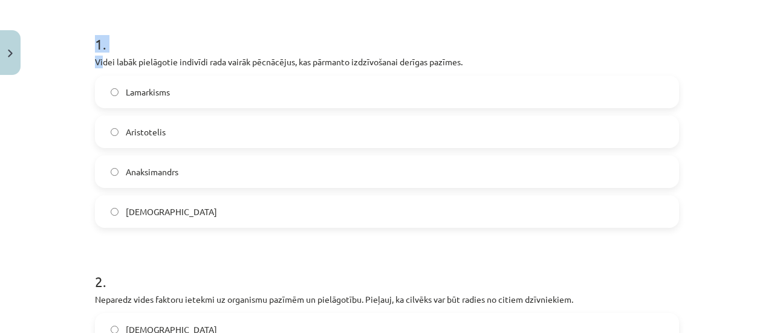
scroll to position [279, 0]
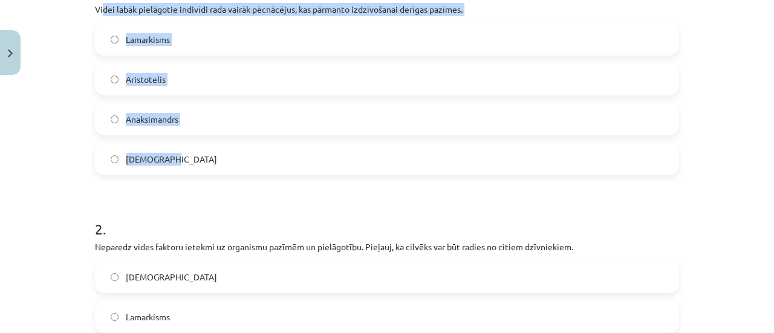
drag, startPoint x: 97, startPoint y: 134, endPoint x: 241, endPoint y: 160, distance: 145.8
click at [241, 160] on div "1 . Videi labāk pielāgotie indivīdi rada vairāk pēcnācējus, kas pārmanto izdzīv…" at bounding box center [387, 69] width 584 height 214
click at [48, 82] on div "Mācību tēma: Bioloģijas i - 11. klases 1. ieskaites mācību materiāls #5 4. tēma…" at bounding box center [387, 166] width 774 height 333
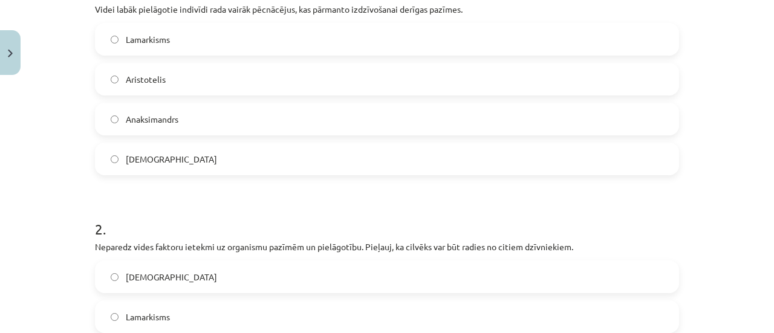
click at [155, 160] on span "Darvinisms" at bounding box center [171, 159] width 91 height 13
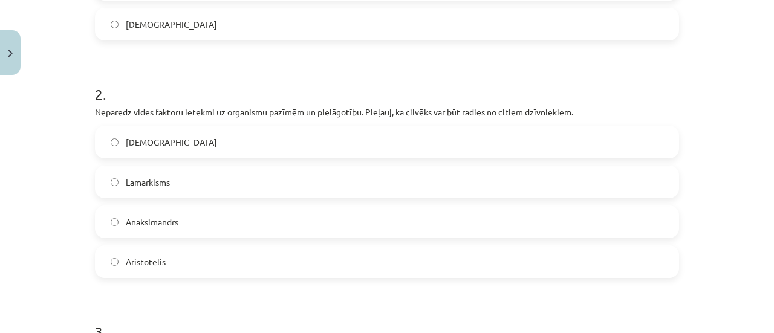
scroll to position [433, 0]
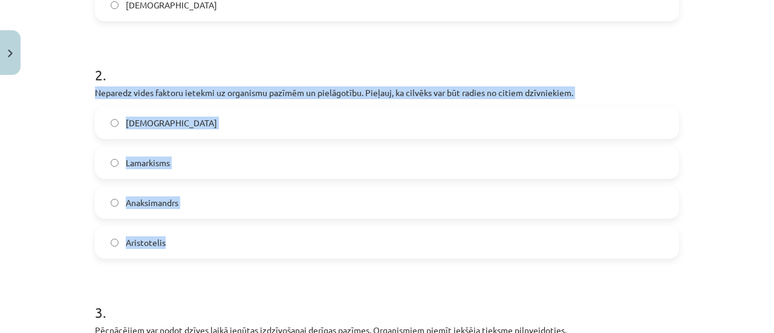
drag, startPoint x: 85, startPoint y: 96, endPoint x: 263, endPoint y: 245, distance: 231.9
click at [263, 245] on div "12 XP Saņemsi Sarežģīts 101 pilda Apraksts Uzdevums Palīdzība 1 . Videi labāk p…" at bounding box center [387, 127] width 599 height 960
click at [60, 131] on div "Mācību tēma: Bioloģijas i - 11. klases 1. ieskaites mācību materiāls #5 4. tēma…" at bounding box center [387, 166] width 774 height 333
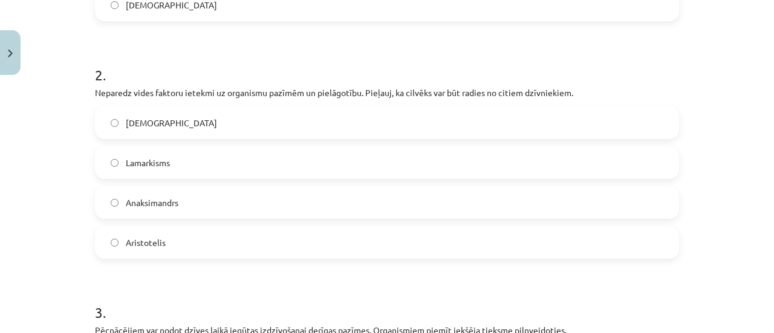
click at [157, 112] on label "Darvinisms" at bounding box center [387, 123] width 582 height 30
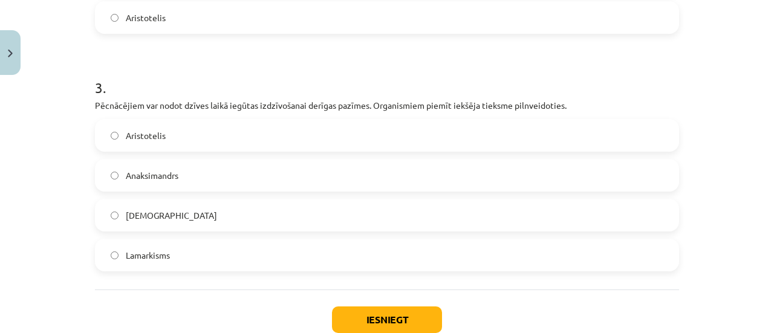
scroll to position [664, 0]
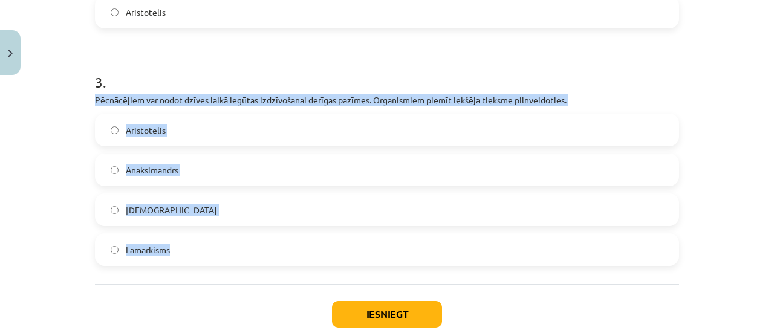
drag, startPoint x: 82, startPoint y: 94, endPoint x: 217, endPoint y: 250, distance: 206.8
click at [217, 250] on div "Mācību tēma: Bioloģijas i - 11. klases 1. ieskaites mācību materiāls #5 4. tēma…" at bounding box center [387, 166] width 774 height 333
click at [63, 124] on div "Mācību tēma: Bioloģijas i - 11. klases 1. ieskaites mācību materiāls #5 4. tēma…" at bounding box center [387, 166] width 774 height 333
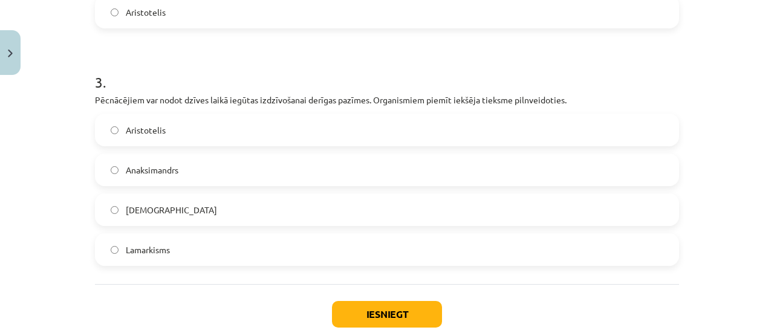
click at [194, 252] on label "Lamarkisms" at bounding box center [387, 250] width 582 height 30
click at [422, 307] on button "Iesniegt" at bounding box center [387, 314] width 110 height 27
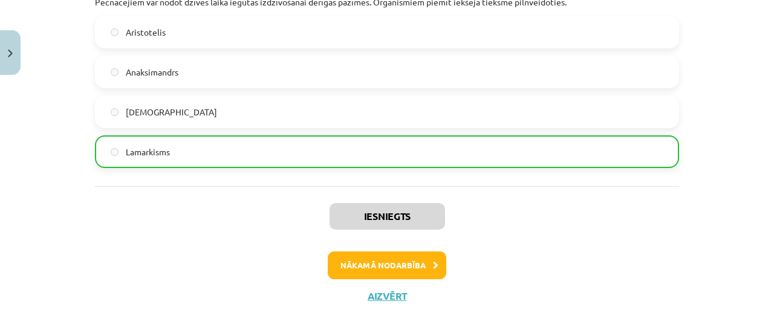
scroll to position [774, 0]
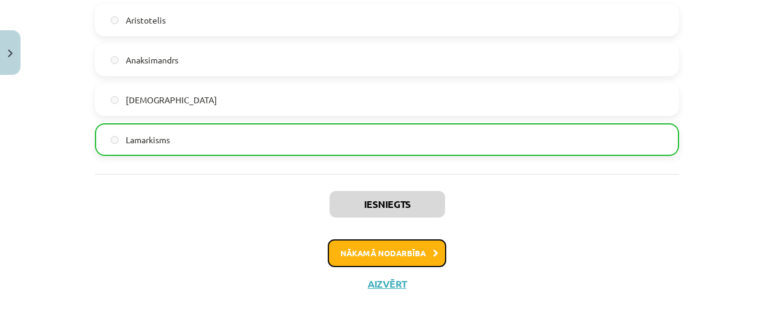
click at [438, 244] on button "Nākamā nodarbība" at bounding box center [387, 254] width 119 height 28
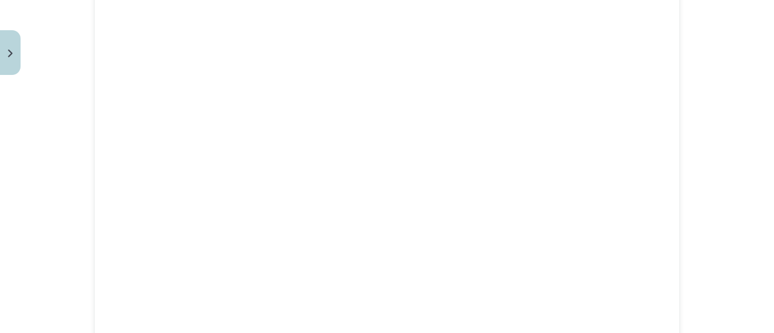
scroll to position [393, 0]
drag, startPoint x: 686, startPoint y: 171, endPoint x: 682, endPoint y: 159, distance: 12.8
click at [682, 159] on div "Mācību tēma: Bioloģijas i - 11. klases 1. ieskaites mācību materiāls #6 Noslēgu…" at bounding box center [387, 166] width 774 height 333
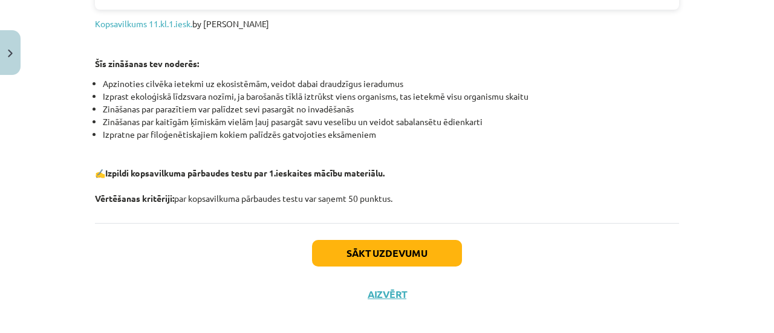
scroll to position [1543, 0]
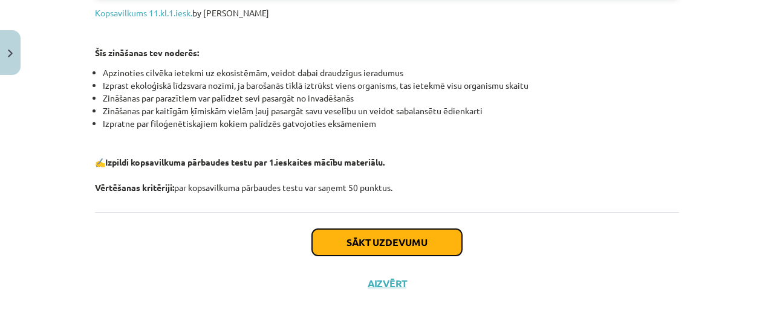
click at [399, 238] on button "Sākt uzdevumu" at bounding box center [387, 242] width 150 height 27
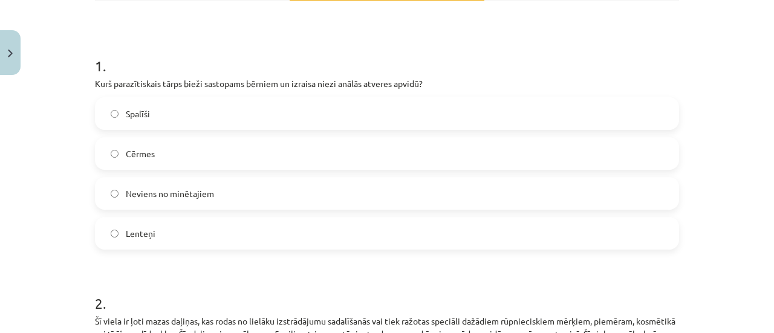
scroll to position [201, 0]
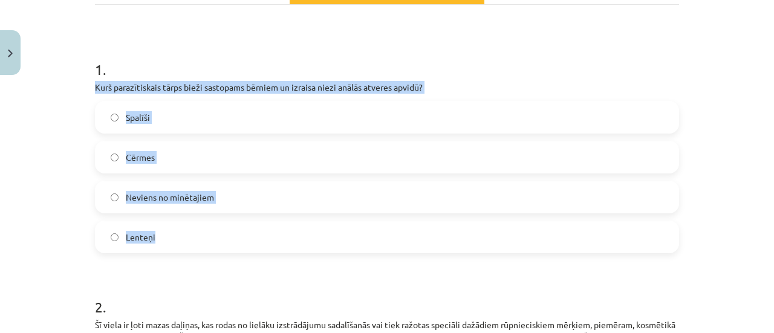
drag, startPoint x: 86, startPoint y: 81, endPoint x: 247, endPoint y: 224, distance: 215.1
click at [67, 93] on div "Mācību tēma: Bioloģijas i - 11. klases 1. ieskaites mācību materiāls #6 Noslēgu…" at bounding box center [387, 166] width 774 height 333
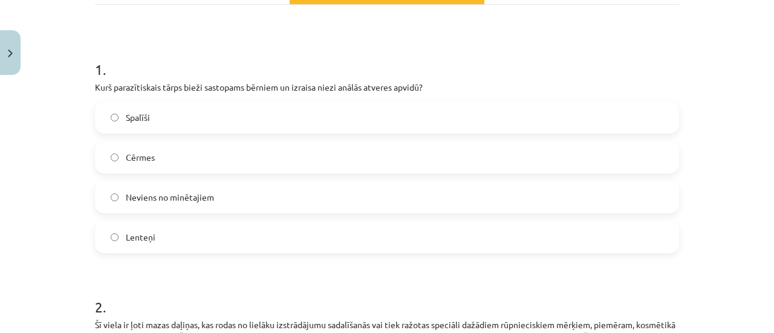
click at [154, 122] on label "Spalīši" at bounding box center [387, 117] width 582 height 30
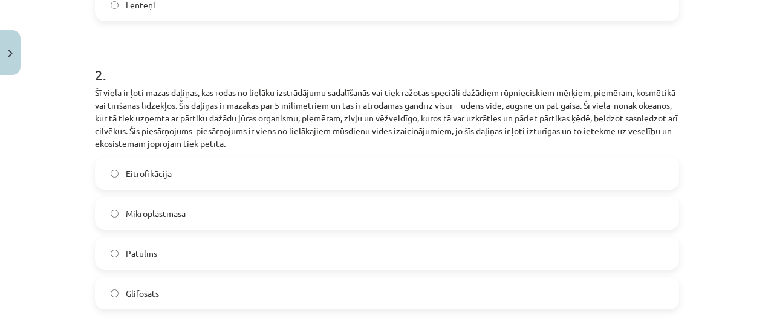
scroll to position [473, 0]
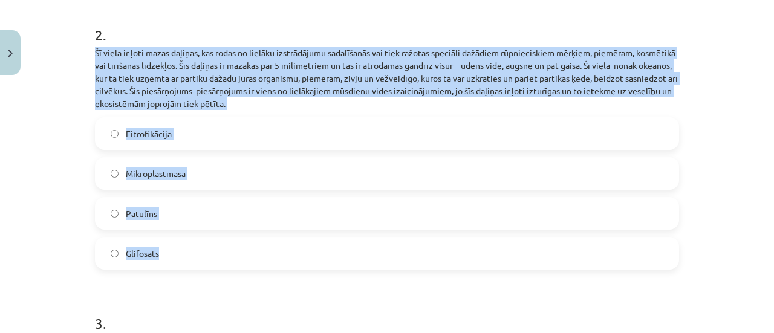
drag, startPoint x: 87, startPoint y: 48, endPoint x: 252, endPoint y: 258, distance: 266.3
click at [27, 162] on div "Mācību tēma: Bioloģijas i - 11. klases 1. ieskaites mācību materiāls #6 Noslēgu…" at bounding box center [387, 166] width 774 height 333
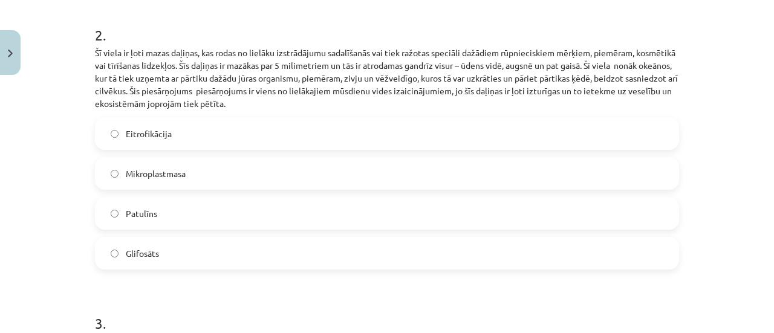
click at [188, 173] on label "Mikroplastmasa" at bounding box center [387, 174] width 582 height 30
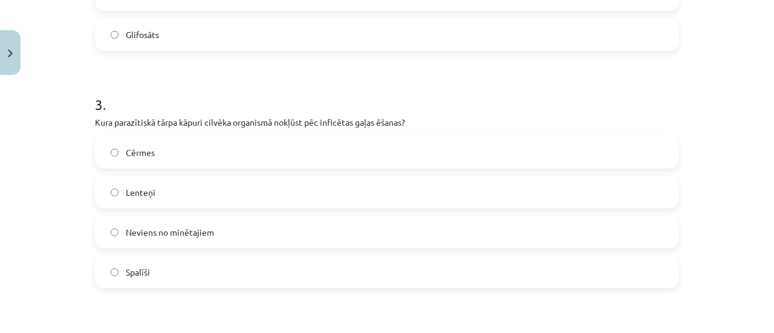
scroll to position [729, 0]
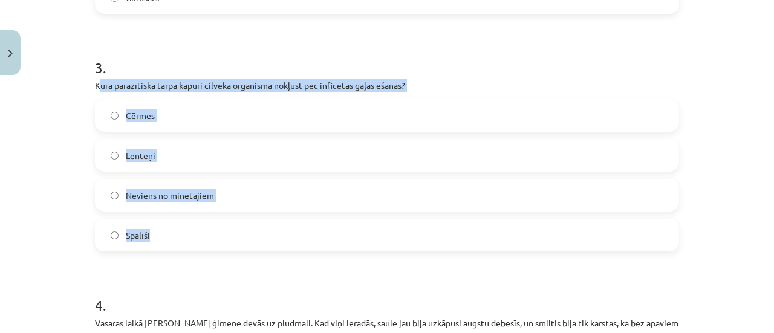
drag, startPoint x: 94, startPoint y: 83, endPoint x: 189, endPoint y: 252, distance: 193.4
click at [4, 185] on div "Mācību tēma: Bioloģijas i - 11. klases 1. ieskaites mācību materiāls #6 Noslēgu…" at bounding box center [387, 166] width 774 height 333
drag, startPoint x: 88, startPoint y: 83, endPoint x: 181, endPoint y: 224, distance: 169.8
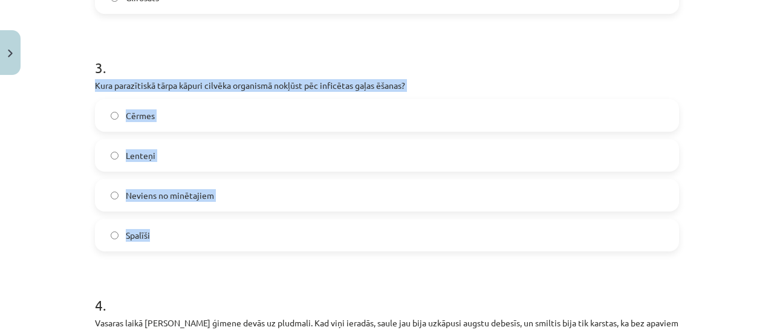
click at [46, 105] on div "Mācību tēma: Bioloģijas i - 11. klases 1. ieskaites mācību materiāls #6 Noslēgu…" at bounding box center [387, 166] width 774 height 333
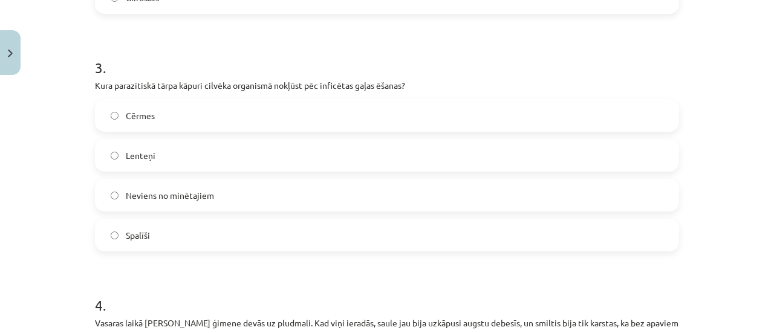
click at [129, 162] on label "Lenteņi" at bounding box center [387, 155] width 582 height 30
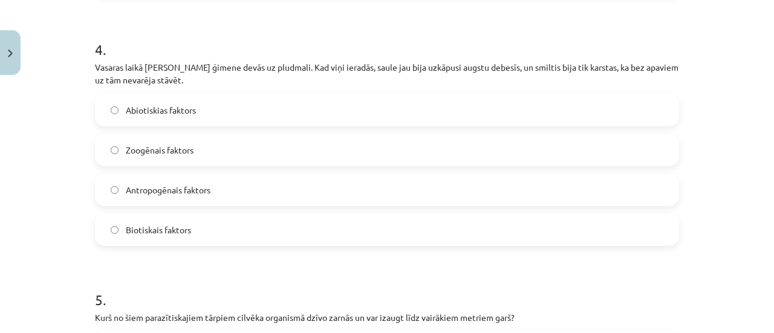
scroll to position [989, 0]
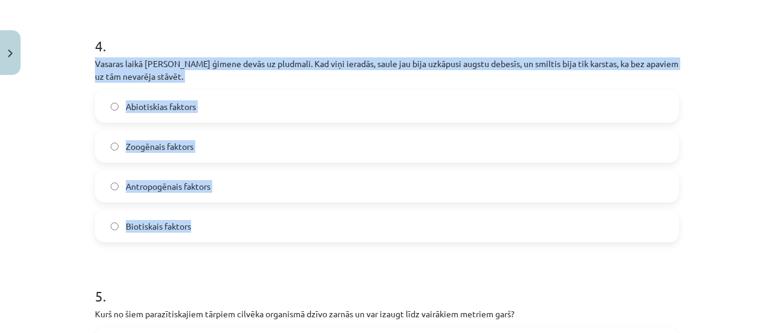
drag, startPoint x: 90, startPoint y: 62, endPoint x: 247, endPoint y: 211, distance: 215.7
click at [247, 211] on div "4 . Vasaras laikā Kristīnes ģimene devās uz pludmali. Kad viņi ieradās, saule j…" at bounding box center [387, 129] width 584 height 226
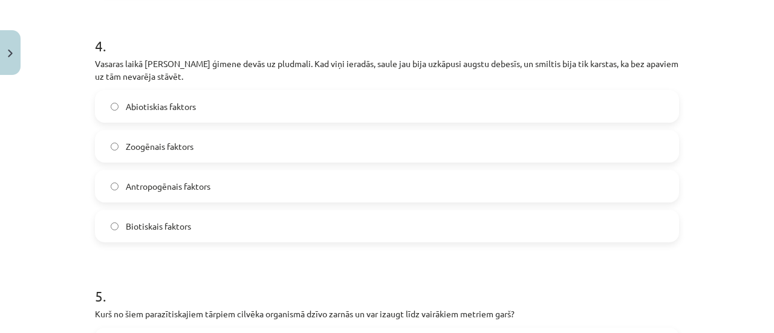
click at [129, 111] on span "Abiotiskias faktors" at bounding box center [161, 106] width 70 height 13
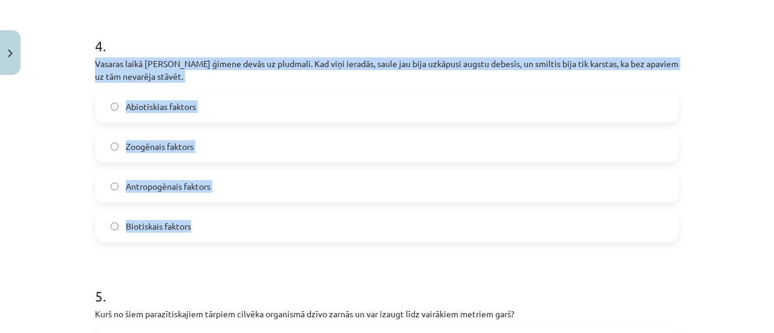
drag, startPoint x: 87, startPoint y: 59, endPoint x: 254, endPoint y: 204, distance: 221.3
click at [43, 75] on div "Mācību tēma: Bioloģijas i - 11. klases 1. ieskaites mācību materiāls #6 Noslēgu…" at bounding box center [387, 166] width 774 height 333
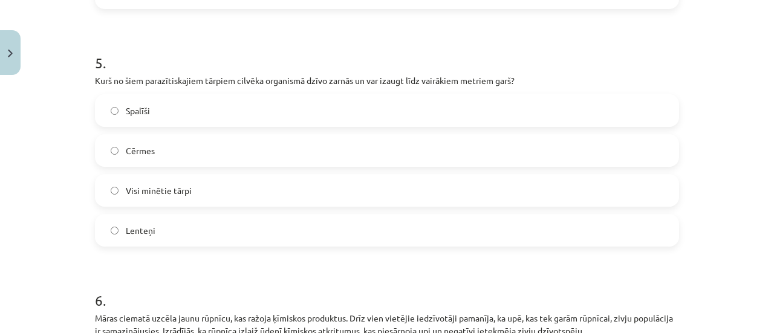
scroll to position [1241, 0]
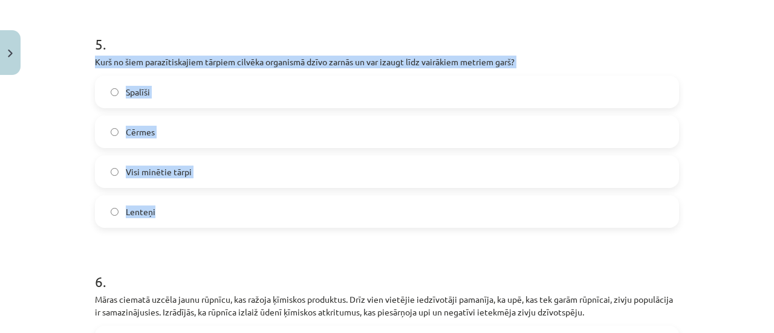
drag, startPoint x: 85, startPoint y: 56, endPoint x: 189, endPoint y: 209, distance: 184.9
click at [189, 209] on div "50 XP Saņemsi Sarežģīts 101 pilda Apraksts Uzdevums Palīdzība 1 . Kurš parazīti…" at bounding box center [387, 212] width 599 height 2745
click at [54, 117] on div "Mācību tēma: Bioloģijas i - 11. klases 1. ieskaites mācību materiāls #6 Noslēgu…" at bounding box center [387, 166] width 774 height 333
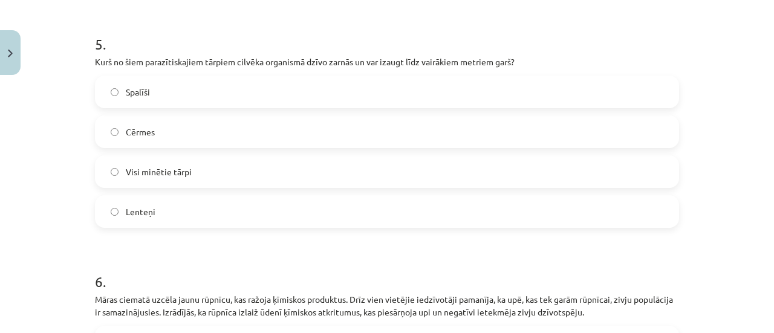
click at [145, 206] on span "Lenteņi" at bounding box center [141, 212] width 30 height 13
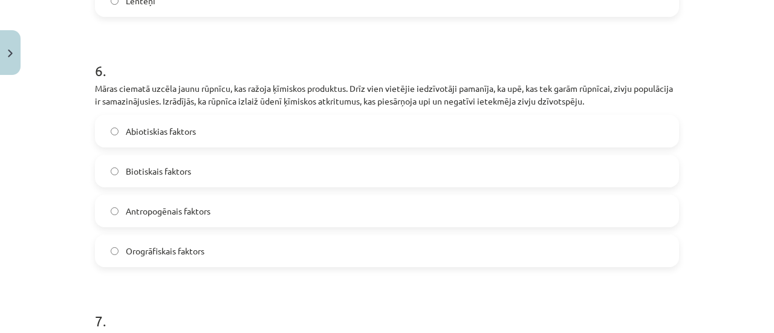
scroll to position [1471, 0]
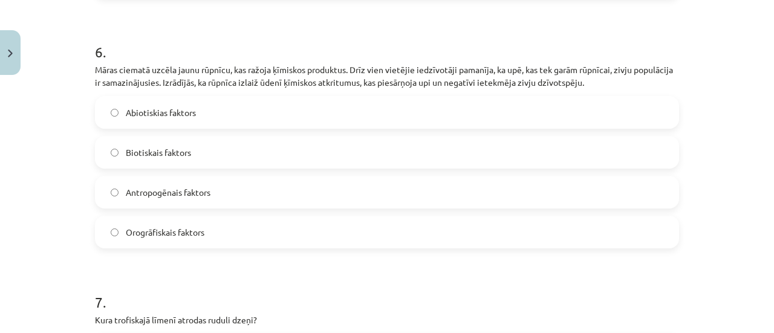
click at [156, 193] on span "Antropogēnais faktors" at bounding box center [168, 192] width 85 height 13
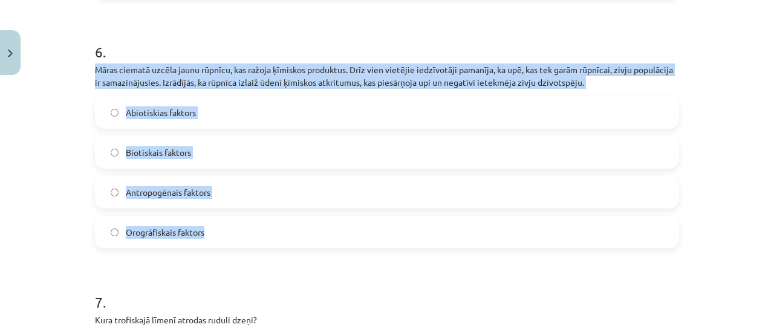
drag, startPoint x: 88, startPoint y: 68, endPoint x: 249, endPoint y: 233, distance: 230.6
click at [65, 71] on div "Mācību tēma: Bioloģijas i - 11. klases 1. ieskaites mācību materiāls #6 Noslēgu…" at bounding box center [387, 166] width 774 height 333
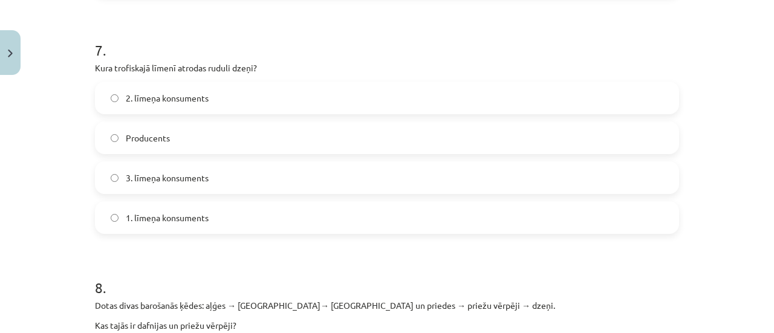
scroll to position [1715, 0]
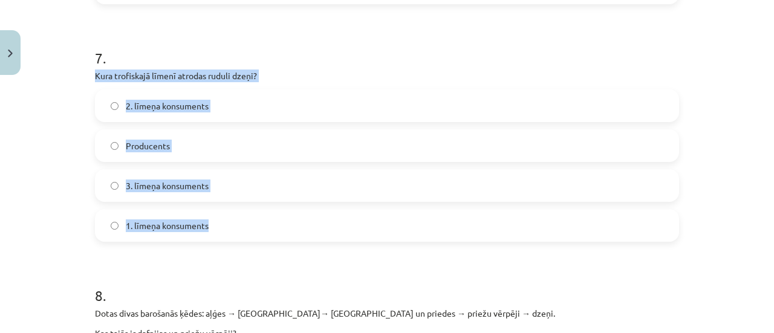
drag, startPoint x: 87, startPoint y: 75, endPoint x: 271, endPoint y: 239, distance: 246.4
click at [30, 212] on div "Mācību tēma: Bioloģijas i - 11. klases 1. ieskaites mācību materiāls #6 Noslēgu…" at bounding box center [387, 166] width 774 height 333
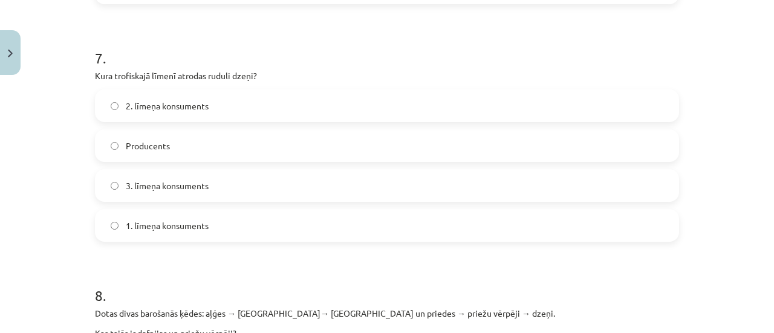
click at [168, 110] on span "2. līmeņa konsuments" at bounding box center [167, 106] width 83 height 13
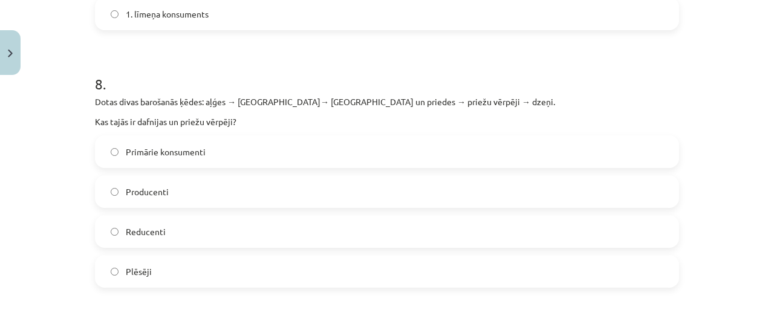
scroll to position [1934, 0]
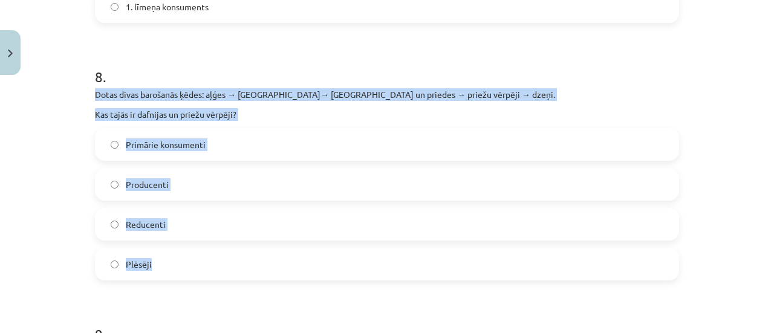
drag, startPoint x: 87, startPoint y: 87, endPoint x: 220, endPoint y: 250, distance: 210.3
click at [34, 197] on div "Mācību tēma: Bioloģijas i - 11. klases 1. ieskaites mācību materiāls #6 Noslēgu…" at bounding box center [387, 166] width 774 height 333
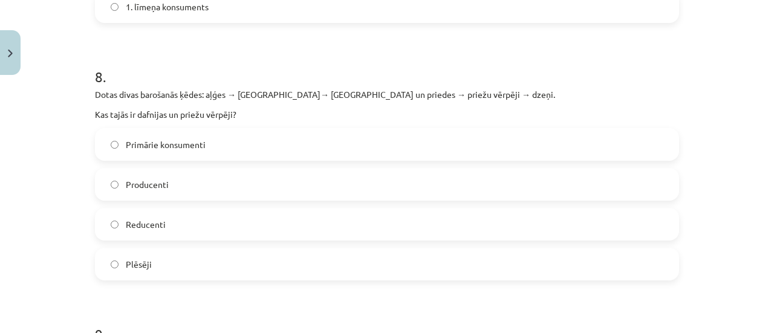
click at [185, 145] on span "Primārie konsumenti" at bounding box center [166, 145] width 80 height 13
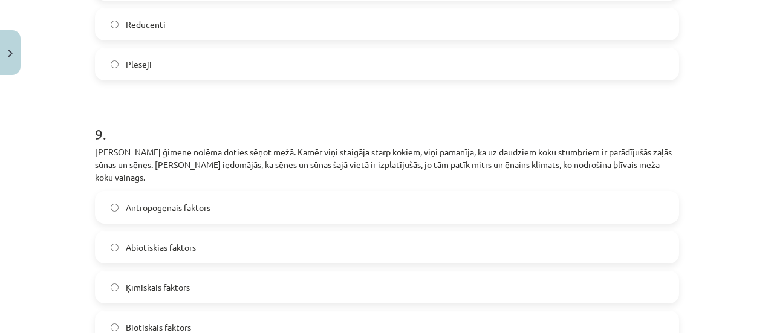
scroll to position [2176, 0]
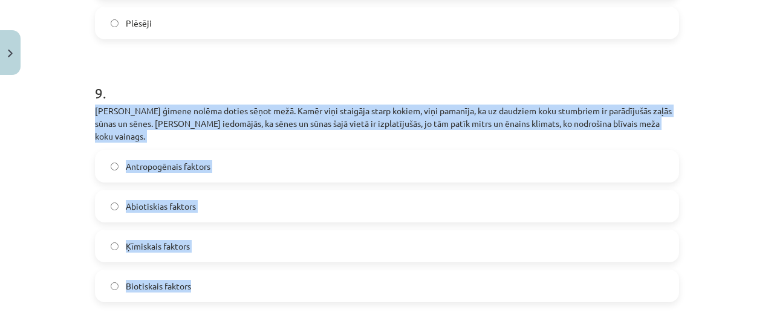
drag, startPoint x: 88, startPoint y: 106, endPoint x: 230, endPoint y: 274, distance: 220.2
click at [57, 195] on div "Mācību tēma: Bioloģijas i - 11. klases 1. ieskaites mācību materiāls #6 Noslēgu…" at bounding box center [387, 166] width 774 height 333
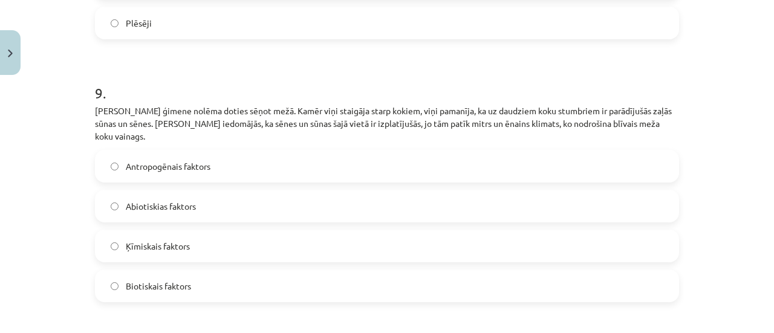
click at [169, 200] on span "Abiotiskias faktors" at bounding box center [161, 206] width 70 height 13
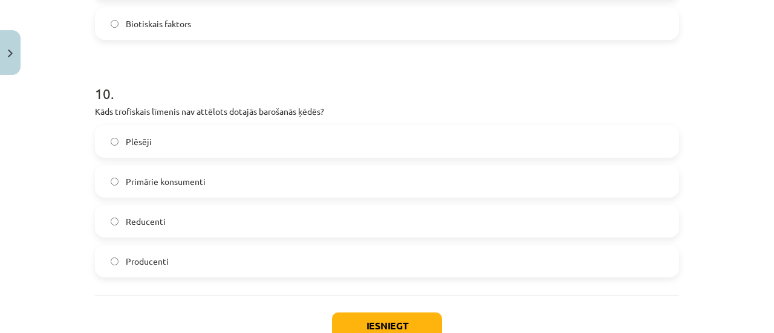
scroll to position [2445, 0]
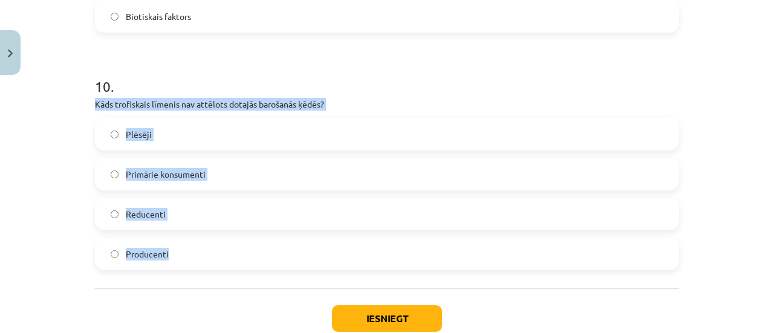
drag, startPoint x: 87, startPoint y: 88, endPoint x: 201, endPoint y: 227, distance: 179.7
click at [53, 226] on div "Mācību tēma: Bioloģijas i - 11. klases 1. ieskaites mācību materiāls #6 Noslēgu…" at bounding box center [387, 166] width 774 height 333
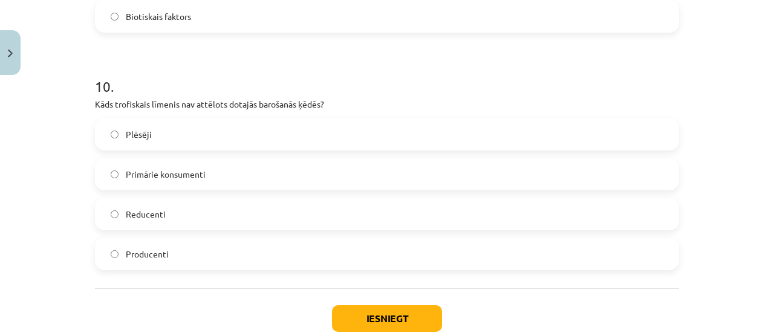
click at [129, 208] on span "Reducenti" at bounding box center [146, 214] width 40 height 13
click at [352, 306] on button "Iesniegt" at bounding box center [387, 319] width 110 height 27
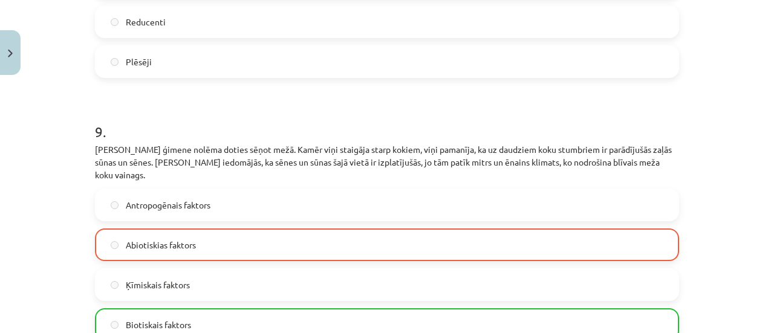
scroll to position [2547, 0]
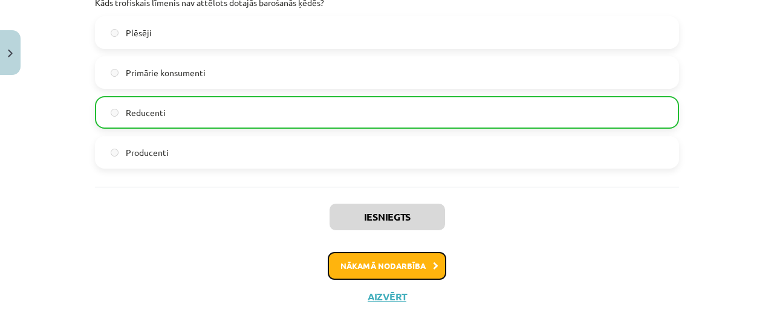
click at [385, 257] on button "Nākamā nodarbība" at bounding box center [387, 266] width 119 height 28
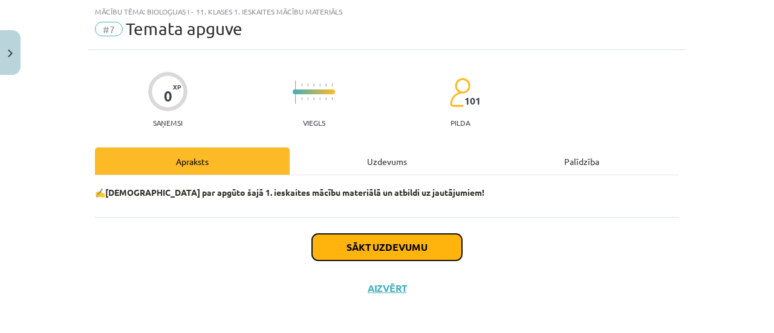
click at [385, 258] on button "Sākt uzdevumu" at bounding box center [387, 247] width 150 height 27
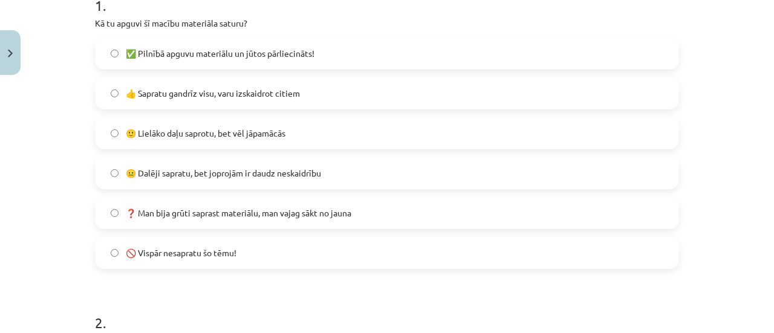
scroll to position [265, 0]
click at [330, 181] on label "😐 Dalēji sapratu, bet joprojām ir daudz neskaidrību" at bounding box center [387, 173] width 582 height 30
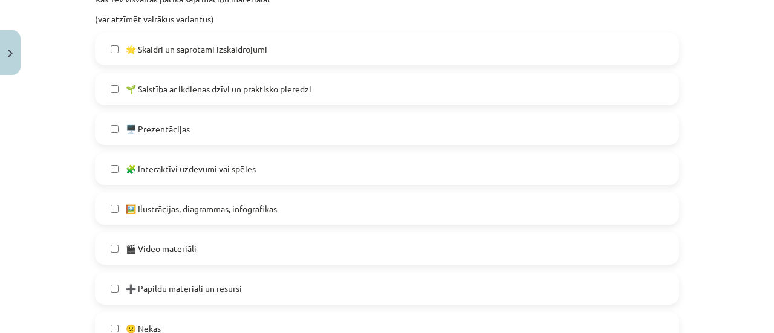
scroll to position [609, 0]
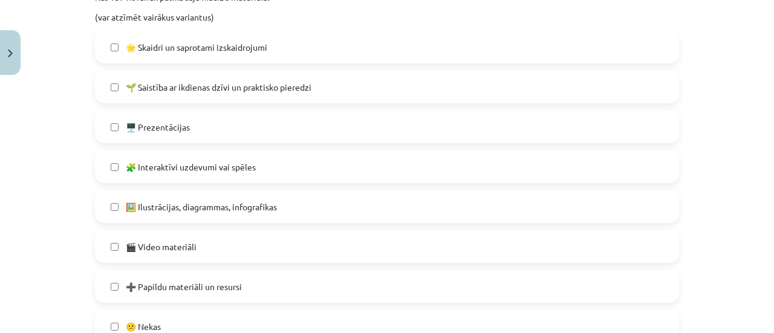
click at [396, 89] on label "🌱 Saistība ar ikdienas dzīvi un praktisko pieredzi" at bounding box center [387, 87] width 582 height 30
click at [328, 119] on label "🖥️ Prezentācijas" at bounding box center [387, 127] width 582 height 30
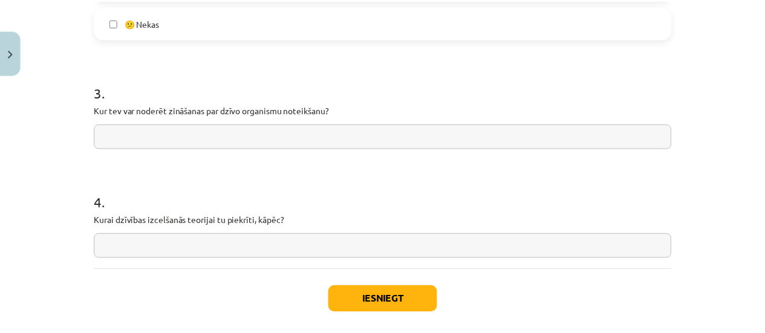
scroll to position [928, 0]
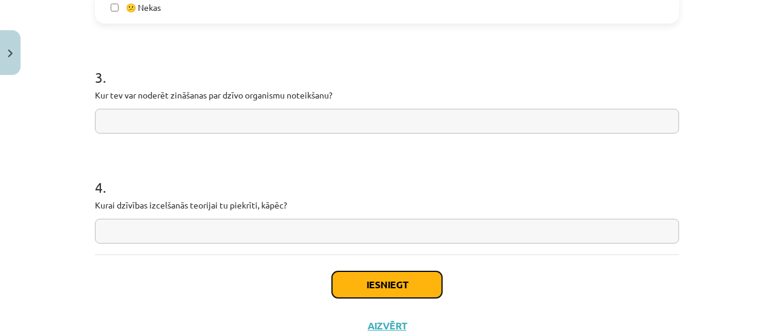
click at [427, 289] on button "Iesniegt" at bounding box center [387, 285] width 110 height 27
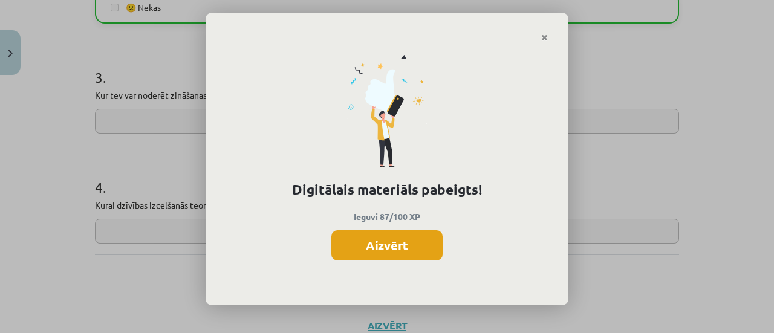
click at [396, 244] on button "Aizvērt" at bounding box center [387, 246] width 111 height 30
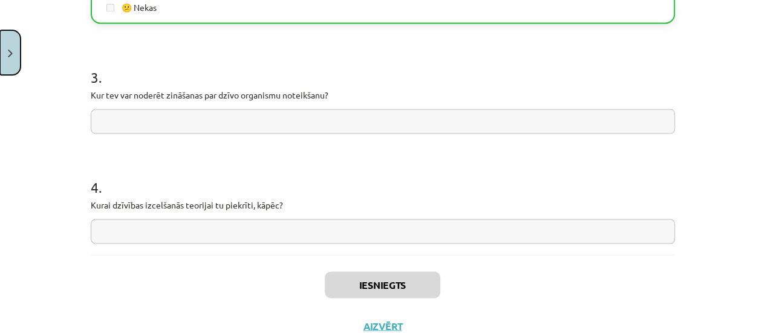
click at [0, 68] on button "Close" at bounding box center [10, 52] width 21 height 45
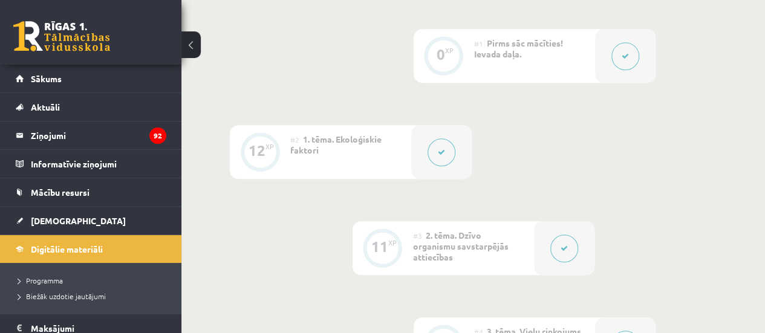
click at [0, 68] on li "Sākums" at bounding box center [90, 79] width 181 height 28
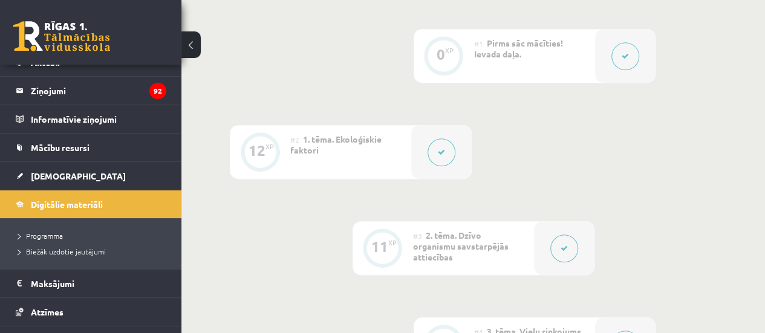
scroll to position [42, 0]
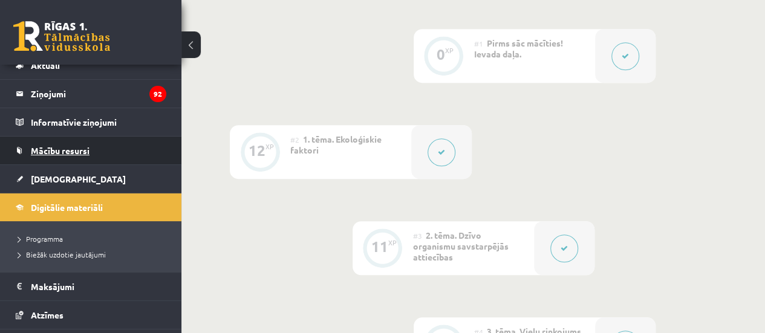
click at [34, 143] on link "Mācību resursi" at bounding box center [91, 151] width 151 height 28
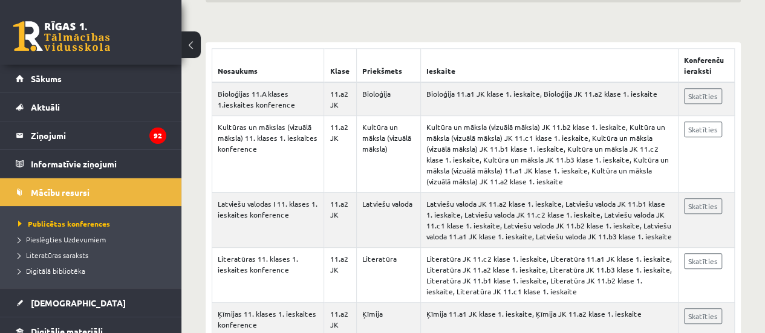
scroll to position [232, 0]
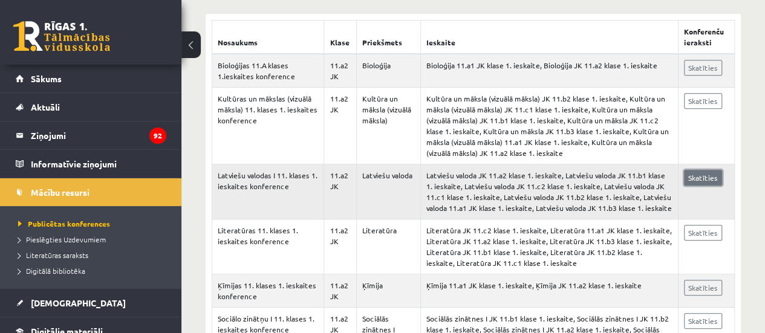
click at [697, 177] on link "Skatīties" at bounding box center [703, 178] width 38 height 16
